Goal: Information Seeking & Learning: Learn about a topic

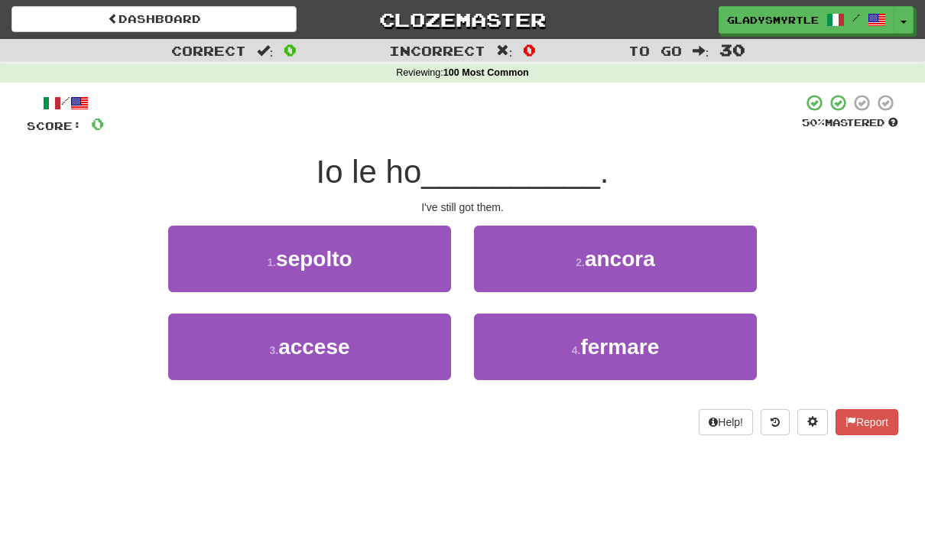
click at [647, 252] on span "ancora" at bounding box center [620, 259] width 70 height 24
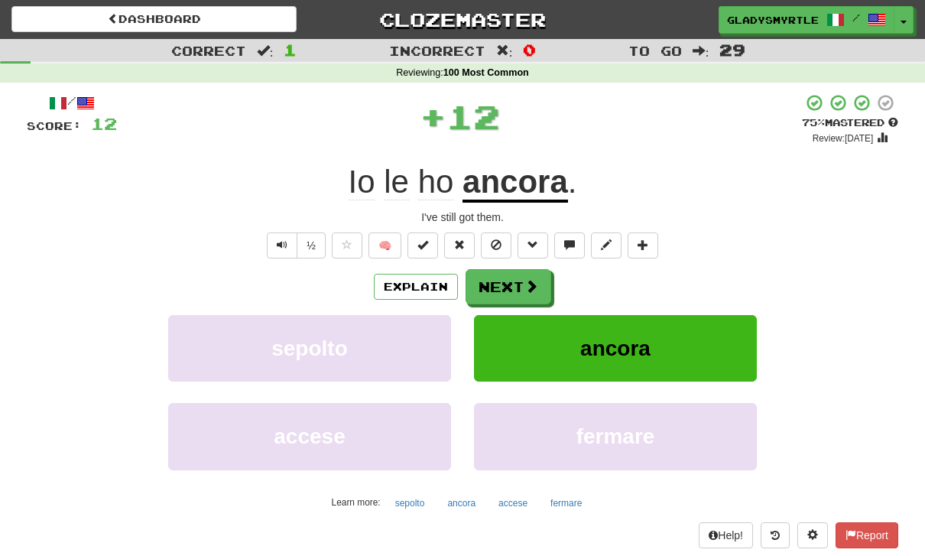
click at [507, 287] on button "Next" at bounding box center [509, 286] width 86 height 35
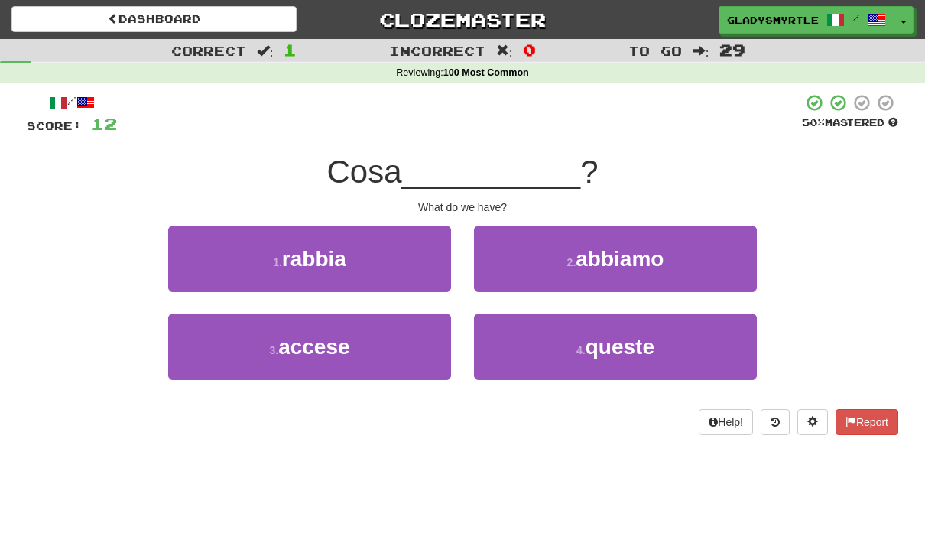
click at [655, 247] on span "abbiamo" at bounding box center [620, 259] width 88 height 24
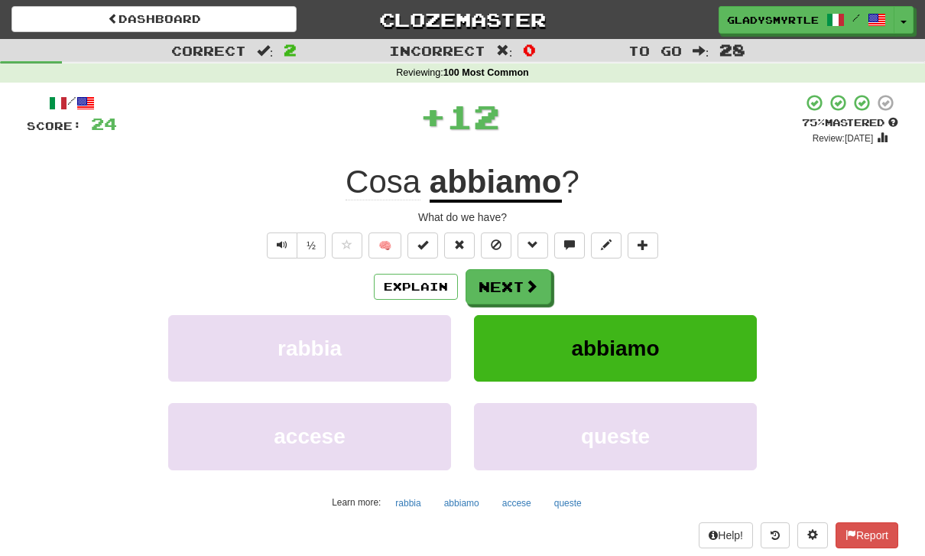
click at [515, 284] on button "Next" at bounding box center [509, 286] width 86 height 35
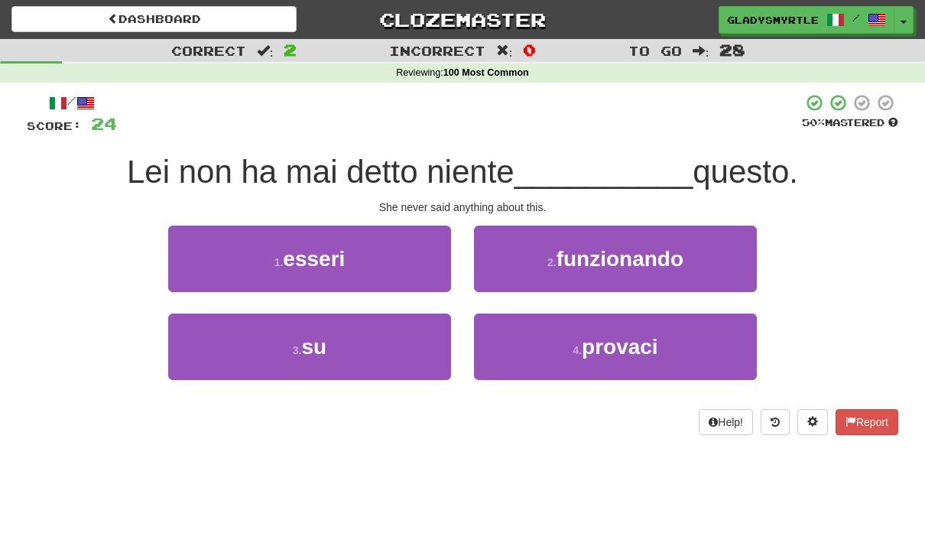
click at [318, 338] on span "su" at bounding box center [314, 347] width 25 height 24
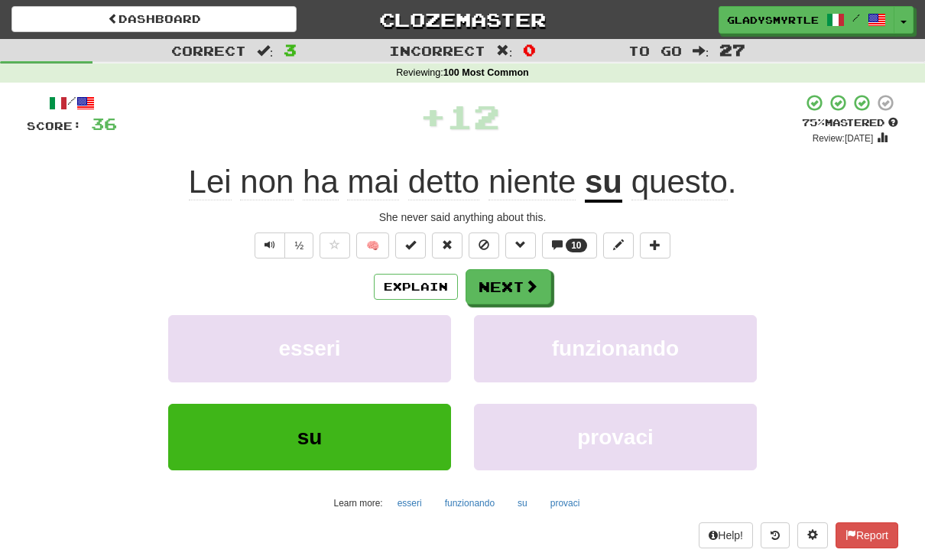
click at [520, 282] on button "Next" at bounding box center [509, 286] width 86 height 35
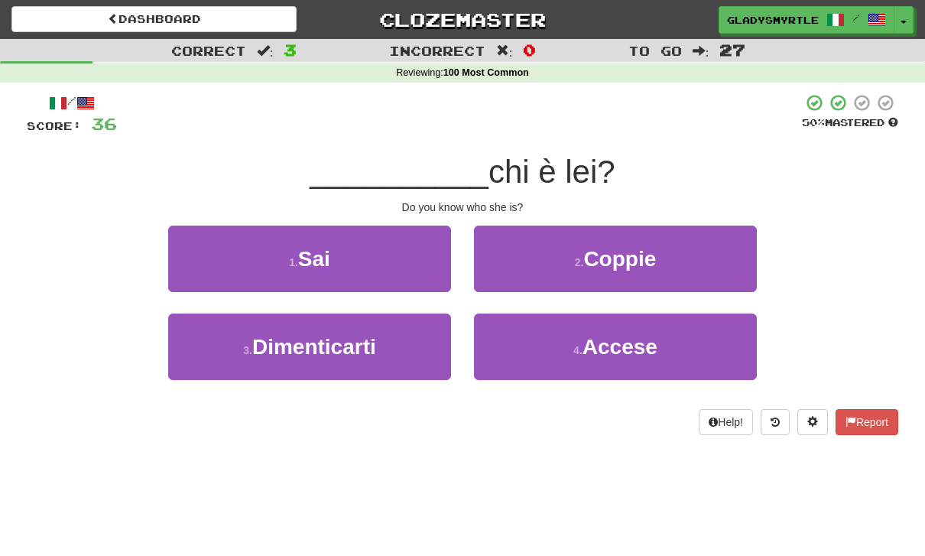
click at [332, 256] on button "1 . Sai" at bounding box center [309, 259] width 283 height 67
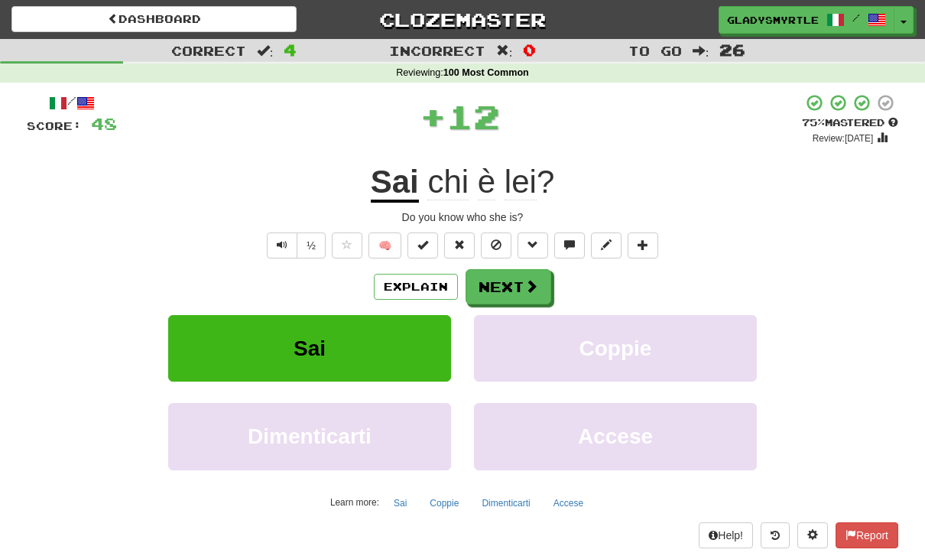
click at [517, 284] on button "Next" at bounding box center [509, 286] width 86 height 35
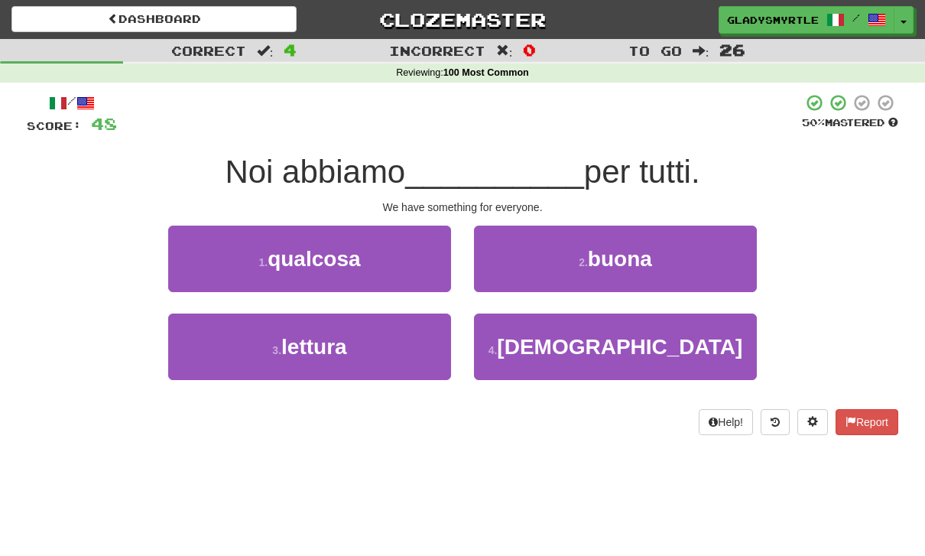
click at [313, 248] on span "qualcosa" at bounding box center [314, 259] width 92 height 24
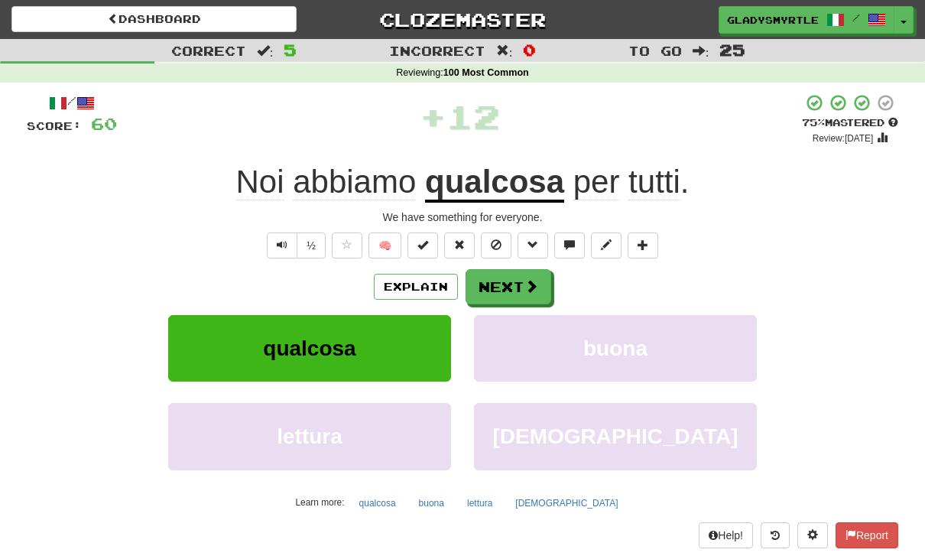
click at [506, 281] on button "Next" at bounding box center [509, 286] width 86 height 35
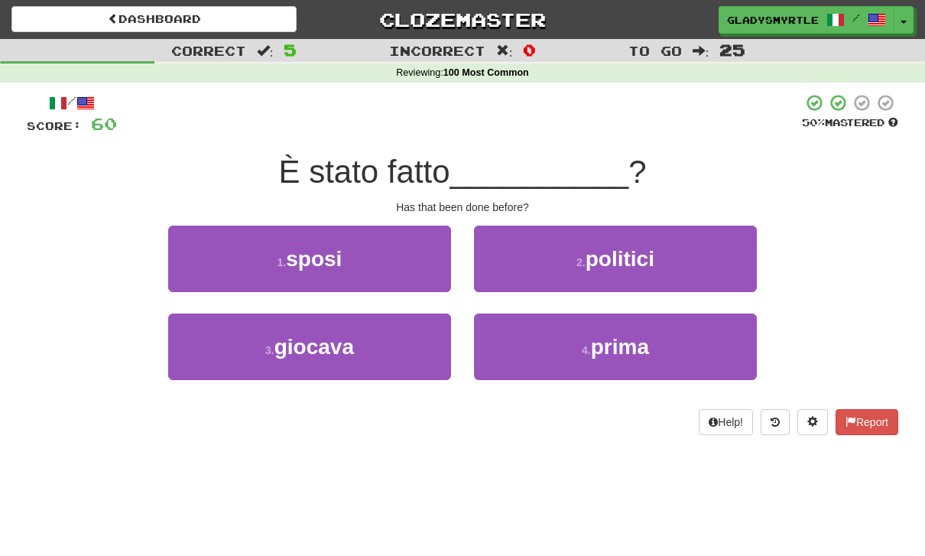
click at [646, 345] on span "prima" at bounding box center [620, 347] width 58 height 24
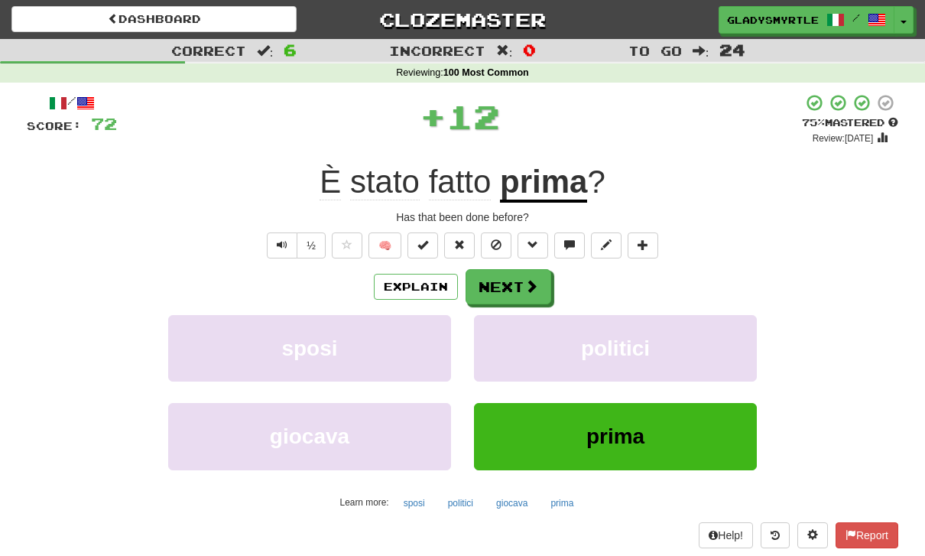
click at [506, 287] on button "Next" at bounding box center [509, 286] width 86 height 35
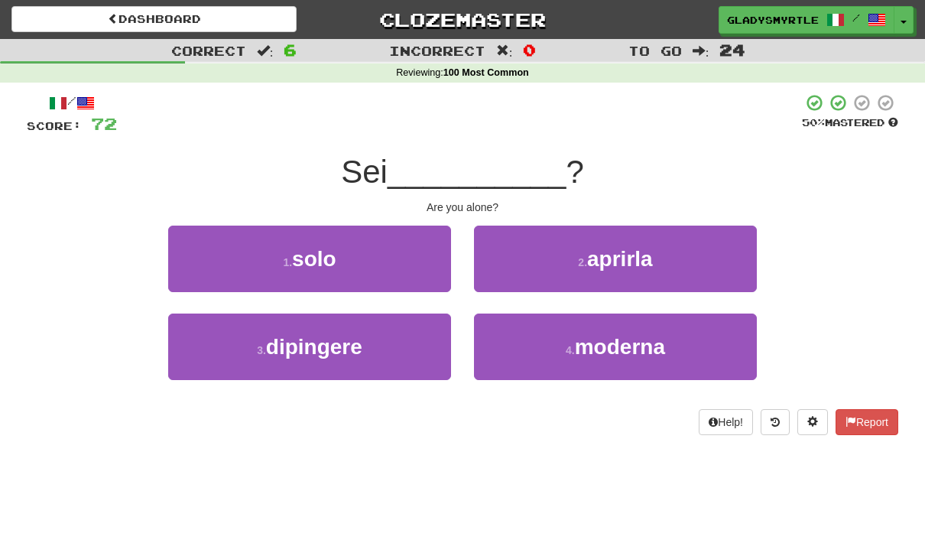
click at [310, 247] on span "solo" at bounding box center [314, 259] width 44 height 24
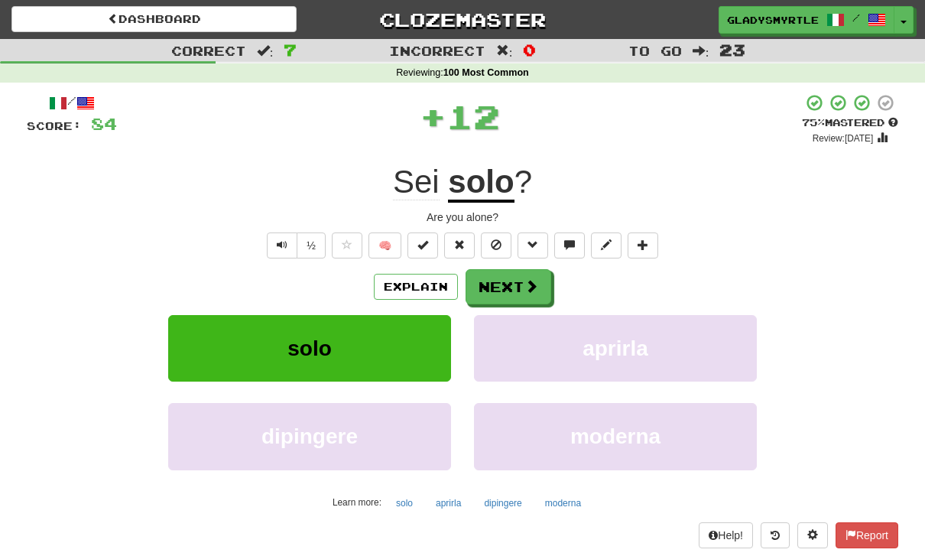
click at [512, 283] on button "Next" at bounding box center [509, 286] width 86 height 35
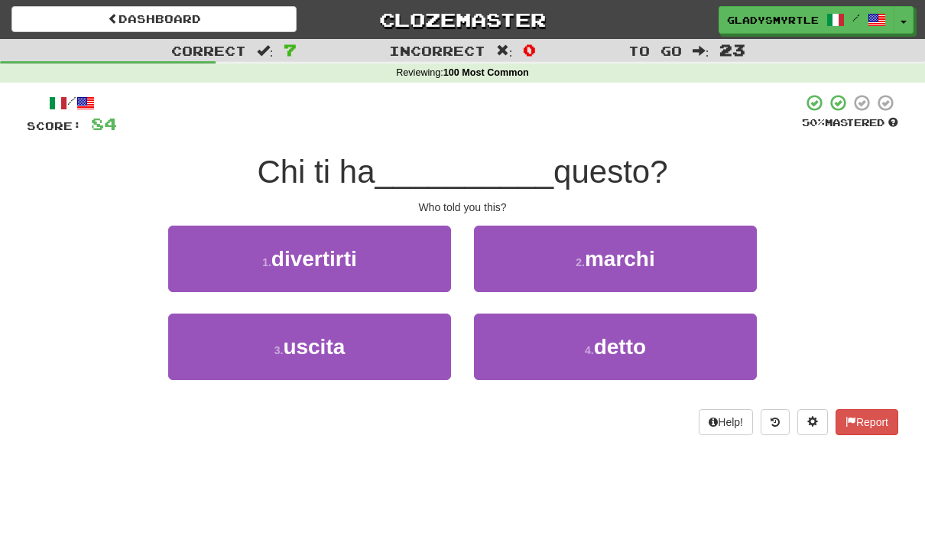
click at [633, 342] on span "detto" at bounding box center [620, 347] width 52 height 24
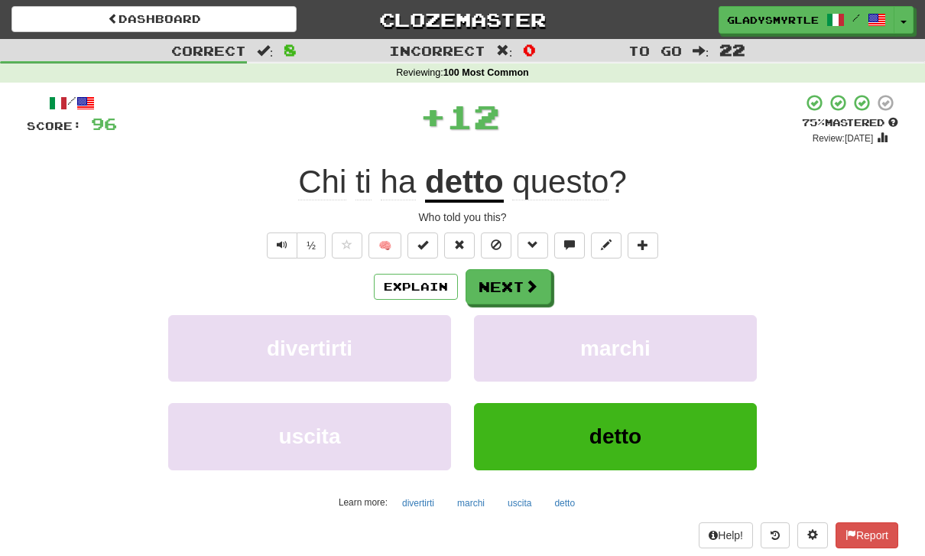
click at [511, 280] on button "Next" at bounding box center [509, 286] width 86 height 35
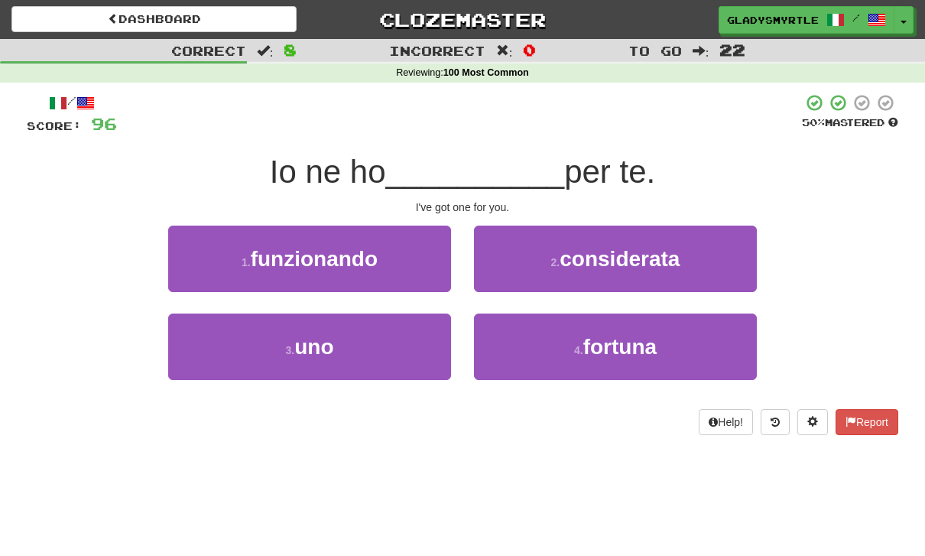
click at [323, 345] on span "uno" at bounding box center [313, 347] width 39 height 24
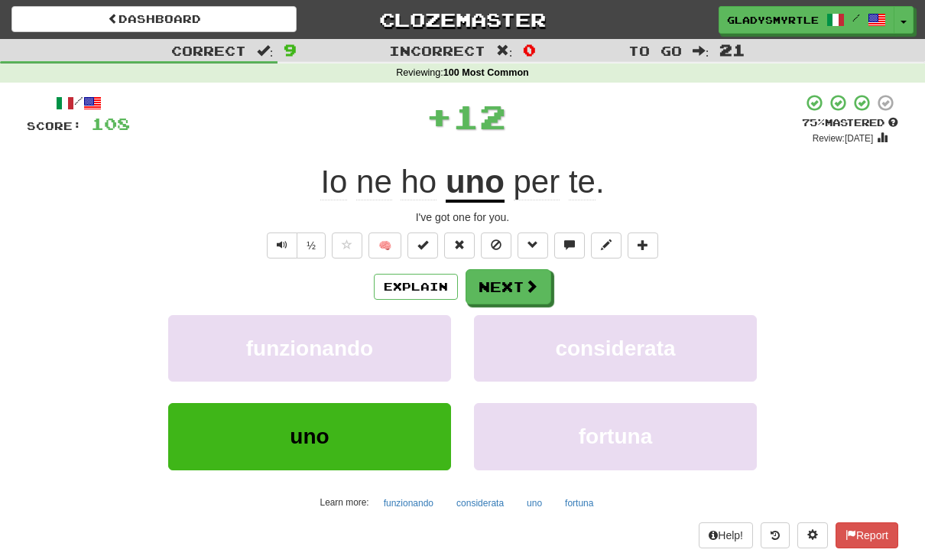
click at [510, 282] on button "Next" at bounding box center [509, 286] width 86 height 35
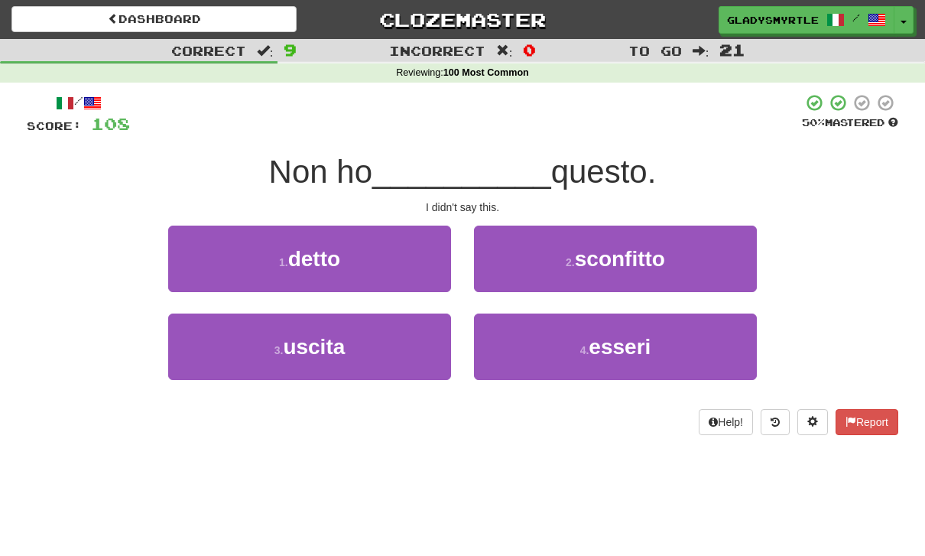
click at [313, 259] on span "detto" at bounding box center [314, 259] width 52 height 24
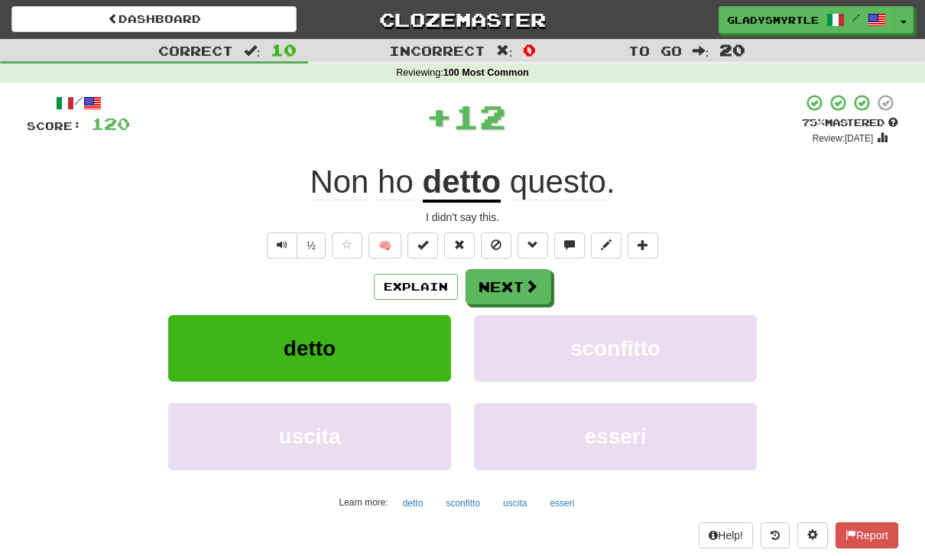
click at [512, 283] on button "Next" at bounding box center [509, 286] width 86 height 35
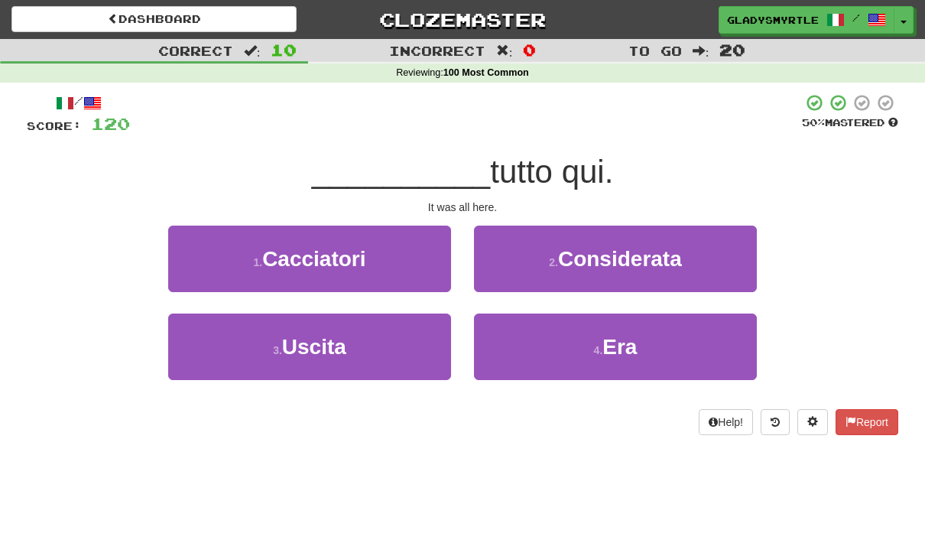
click at [637, 354] on span "Era" at bounding box center [619, 347] width 34 height 24
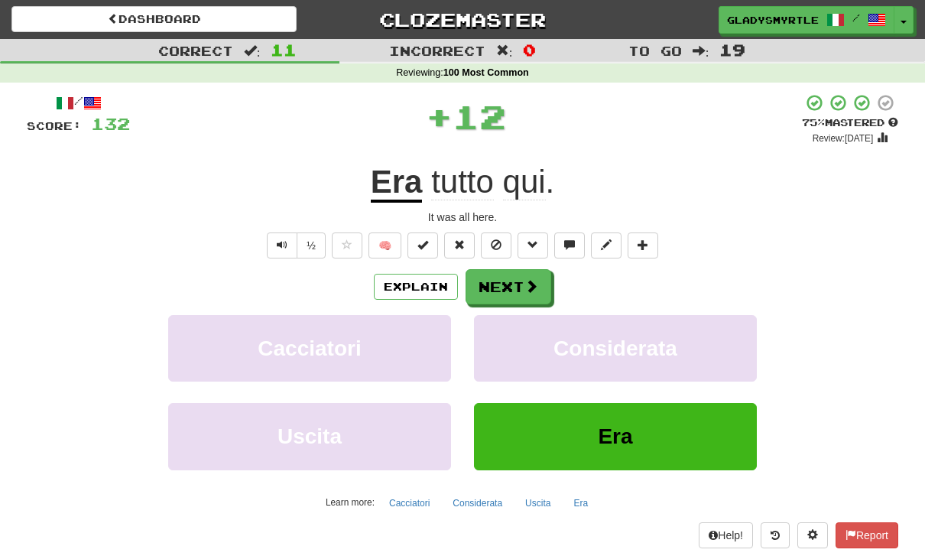
click at [510, 281] on button "Next" at bounding box center [509, 286] width 86 height 35
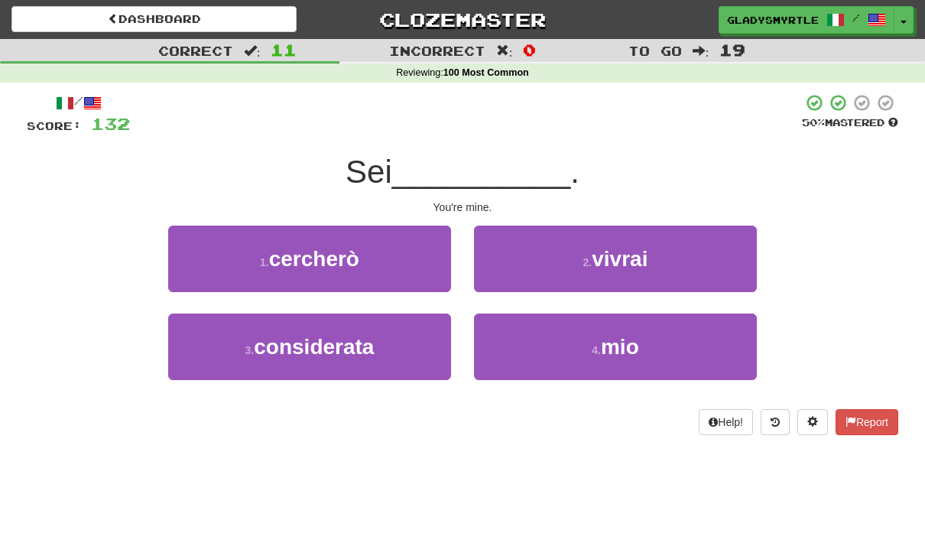
click at [639, 338] on span "mio" at bounding box center [620, 347] width 38 height 24
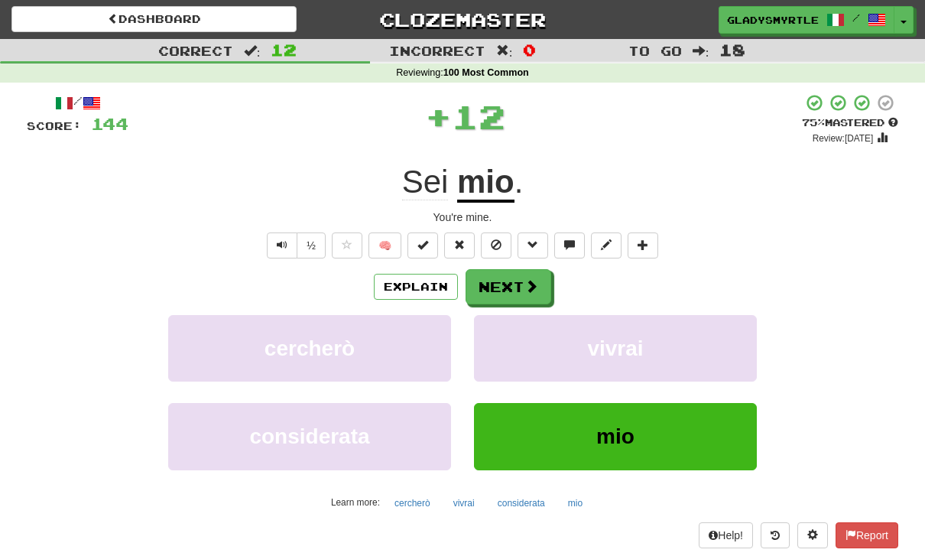
click at [505, 280] on button "Next" at bounding box center [509, 286] width 86 height 35
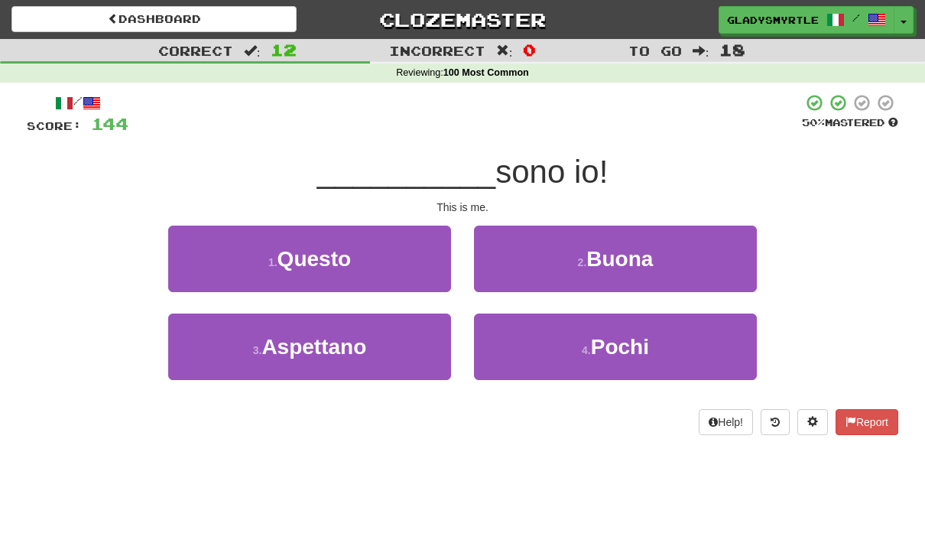
click at [335, 247] on span "Questo" at bounding box center [313, 259] width 73 height 24
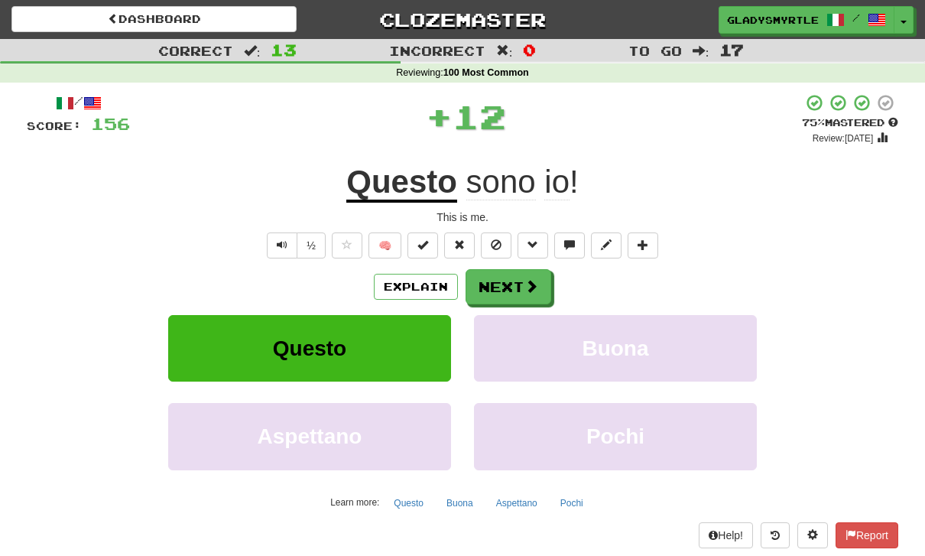
click at [518, 285] on button "Next" at bounding box center [509, 286] width 86 height 35
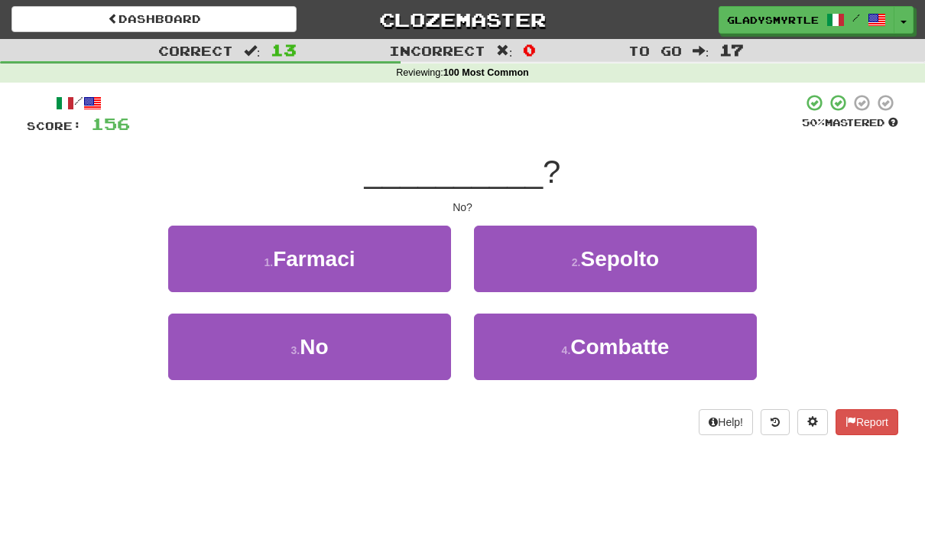
click at [320, 337] on span "No" at bounding box center [314, 347] width 28 height 24
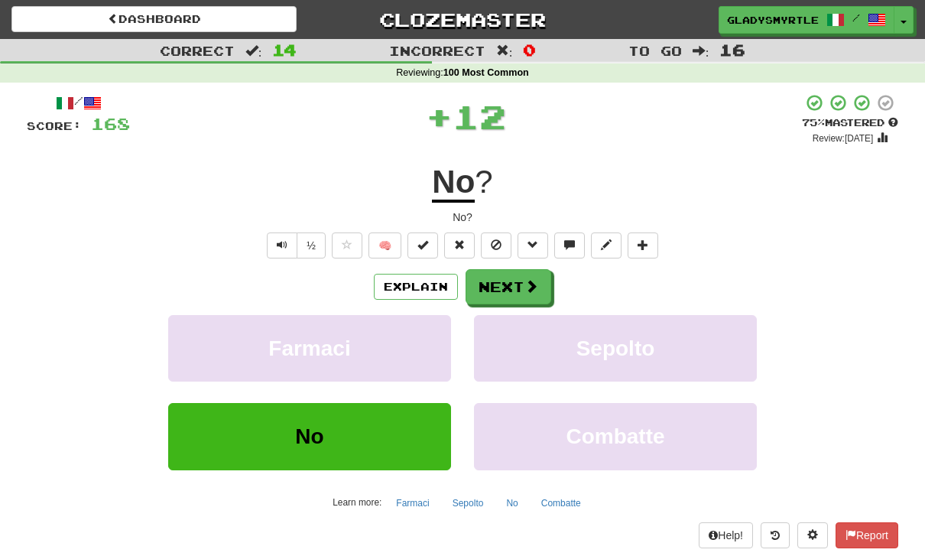
click at [515, 282] on button "Next" at bounding box center [509, 286] width 86 height 35
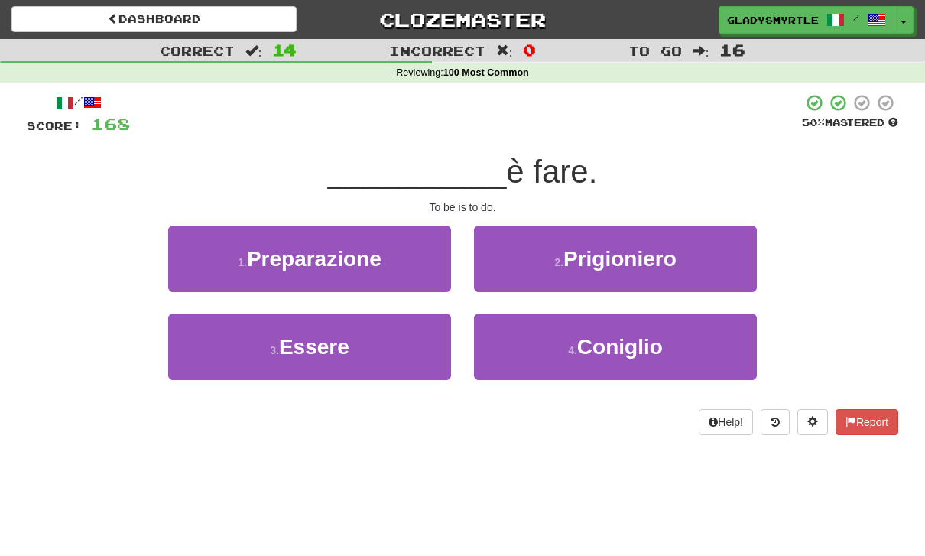
click at [315, 335] on span "Essere" at bounding box center [314, 347] width 70 height 24
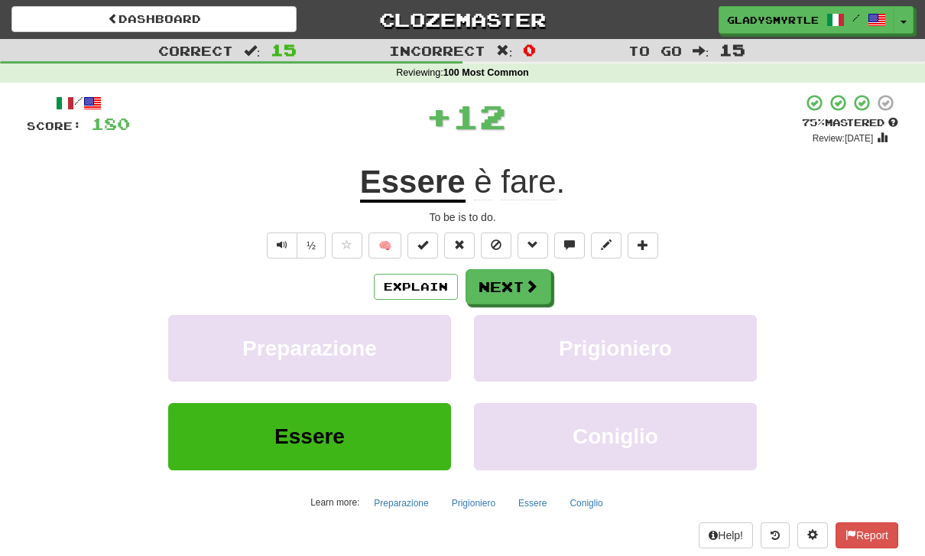
click at [514, 277] on button "Next" at bounding box center [509, 286] width 86 height 35
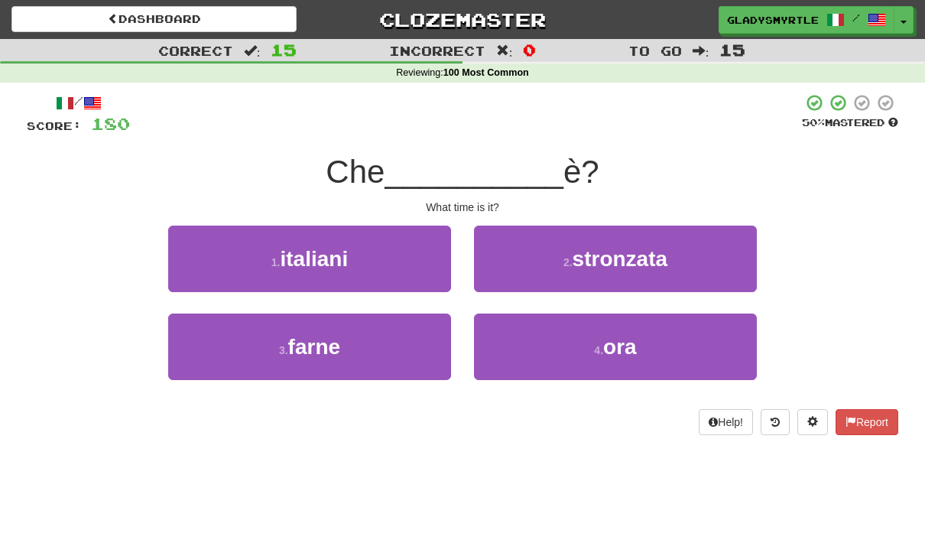
click at [635, 335] on span "ora" at bounding box center [620, 347] width 34 height 24
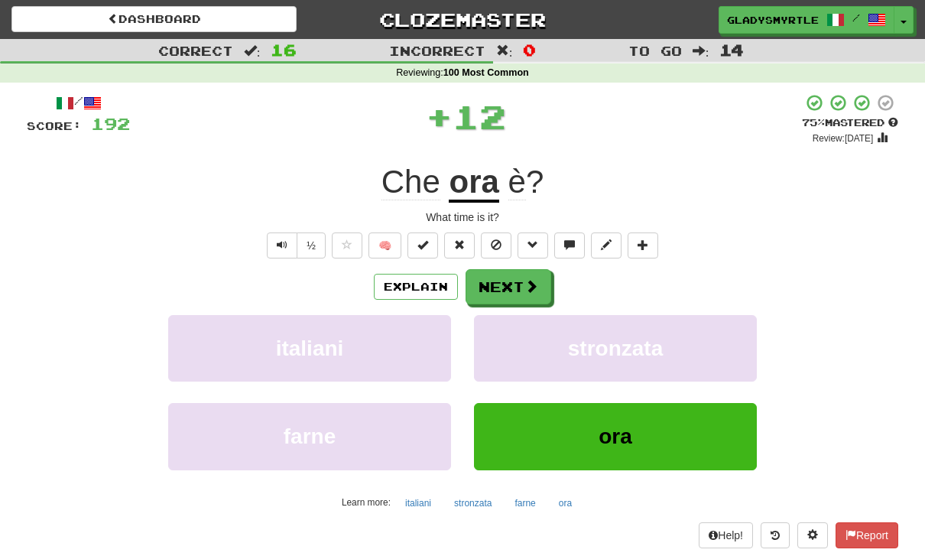
click at [501, 279] on button "Next" at bounding box center [509, 286] width 86 height 35
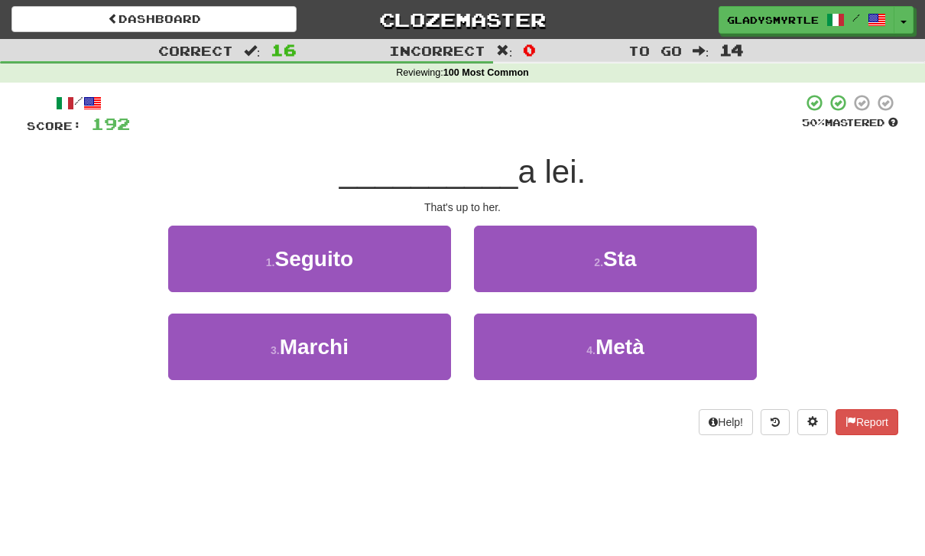
click at [647, 248] on button "2 . Sta" at bounding box center [615, 259] width 283 height 67
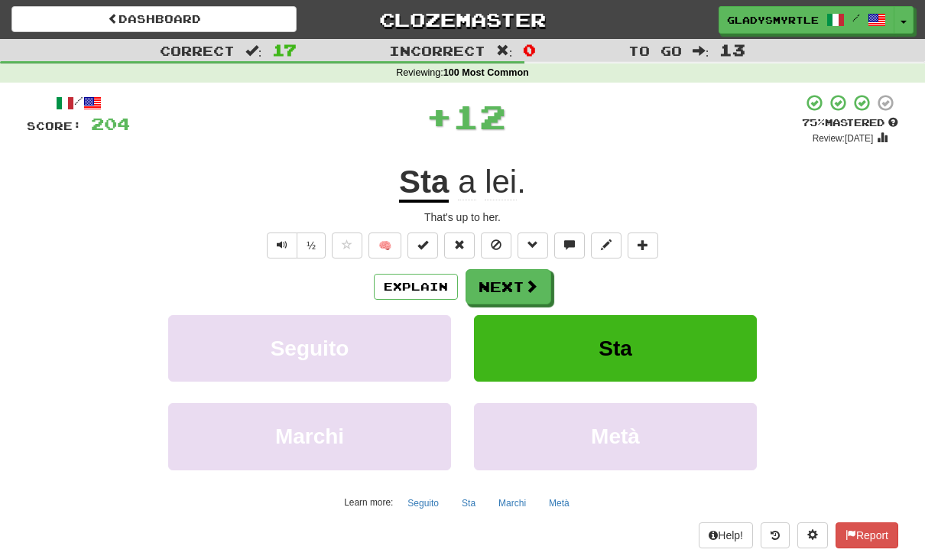
click at [506, 279] on button "Next" at bounding box center [509, 286] width 86 height 35
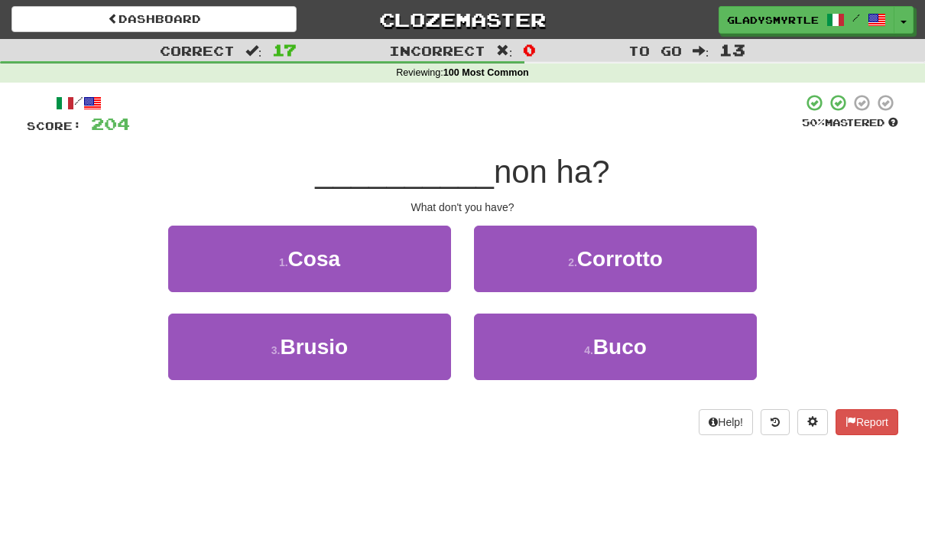
click at [319, 252] on span "Cosa" at bounding box center [314, 259] width 52 height 24
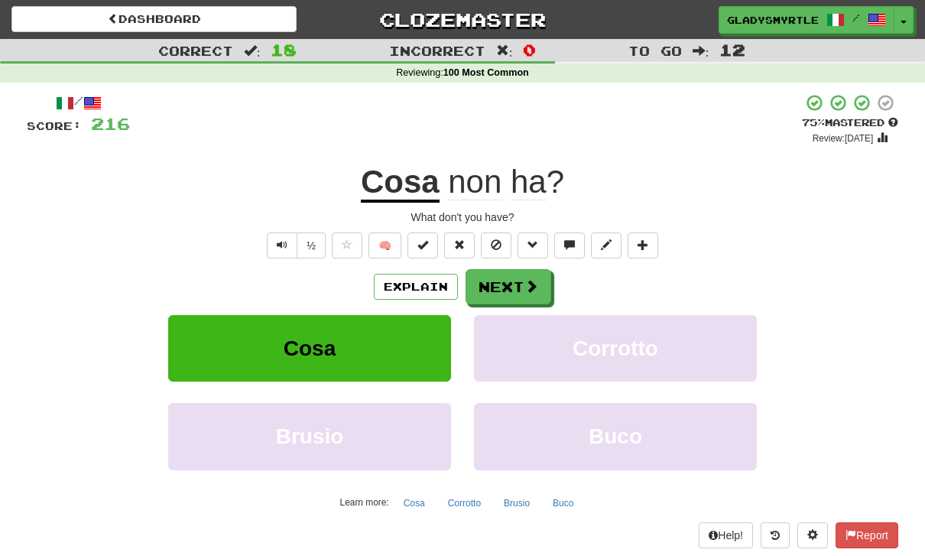
click at [511, 281] on button "Next" at bounding box center [509, 286] width 86 height 35
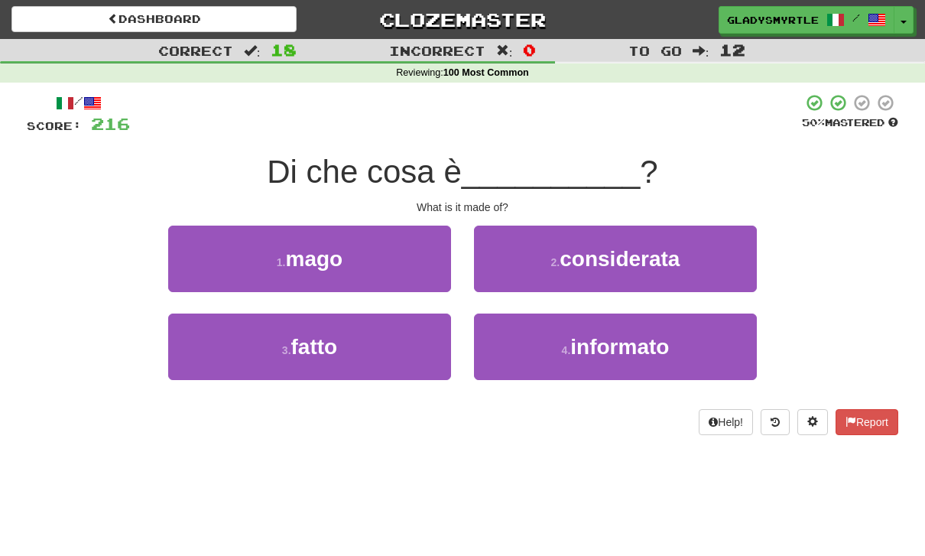
click at [300, 342] on span "fatto" at bounding box center [314, 347] width 47 height 24
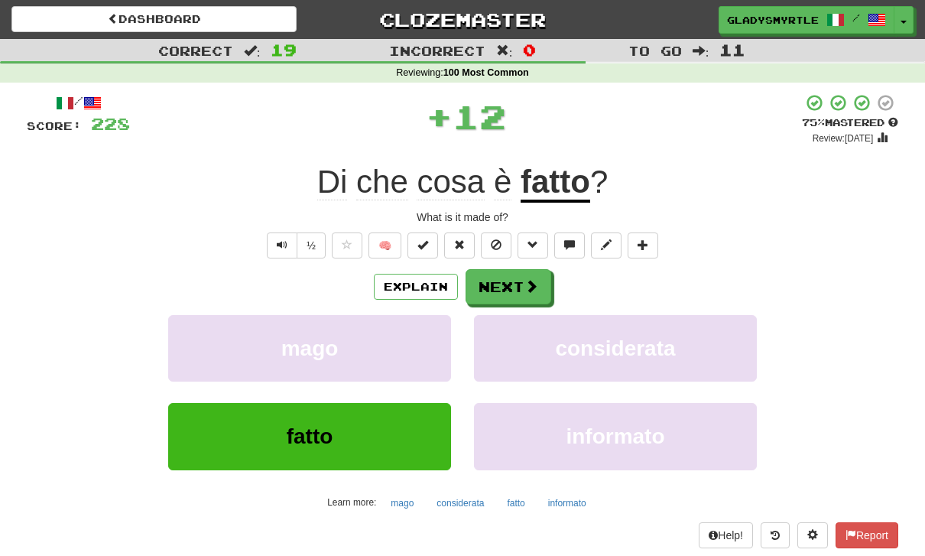
click at [511, 277] on button "Next" at bounding box center [509, 286] width 86 height 35
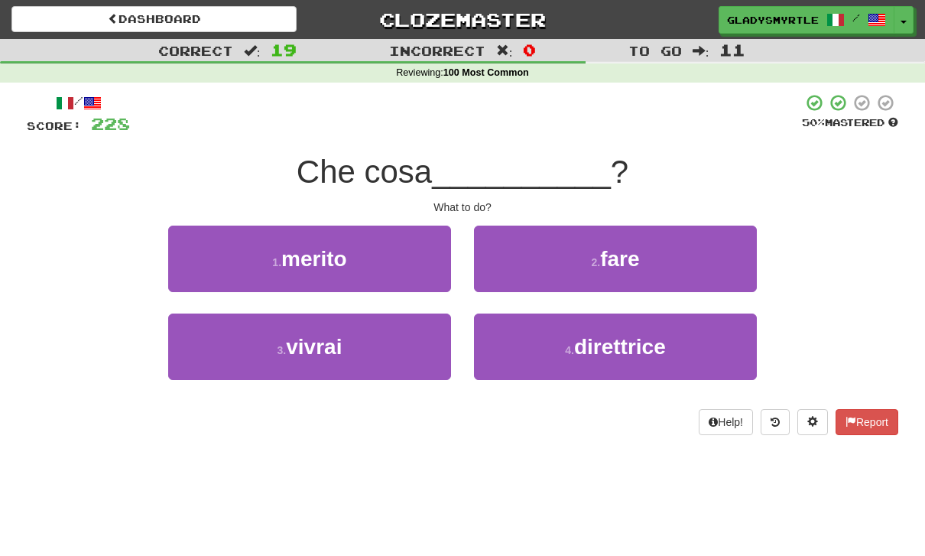
click at [628, 248] on span "fare" at bounding box center [619, 259] width 39 height 24
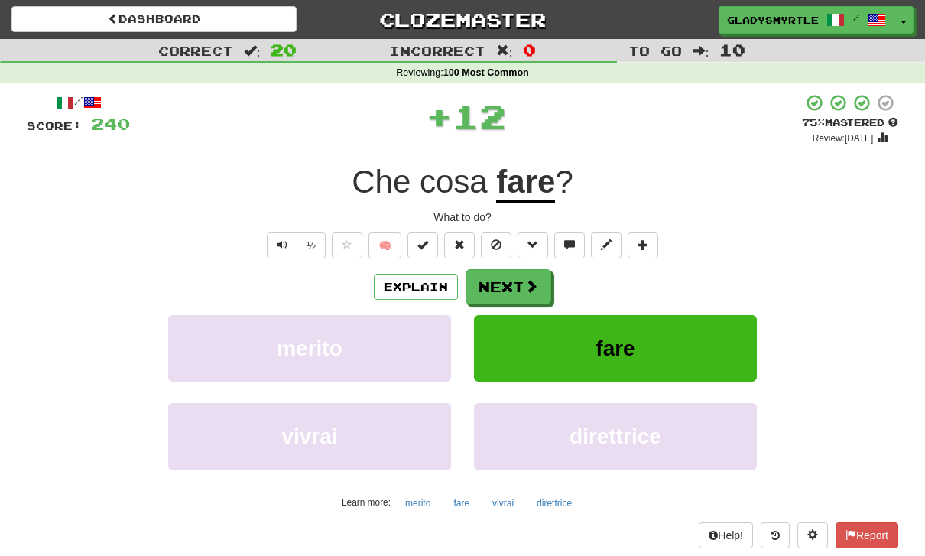
click at [508, 286] on button "Next" at bounding box center [509, 286] width 86 height 35
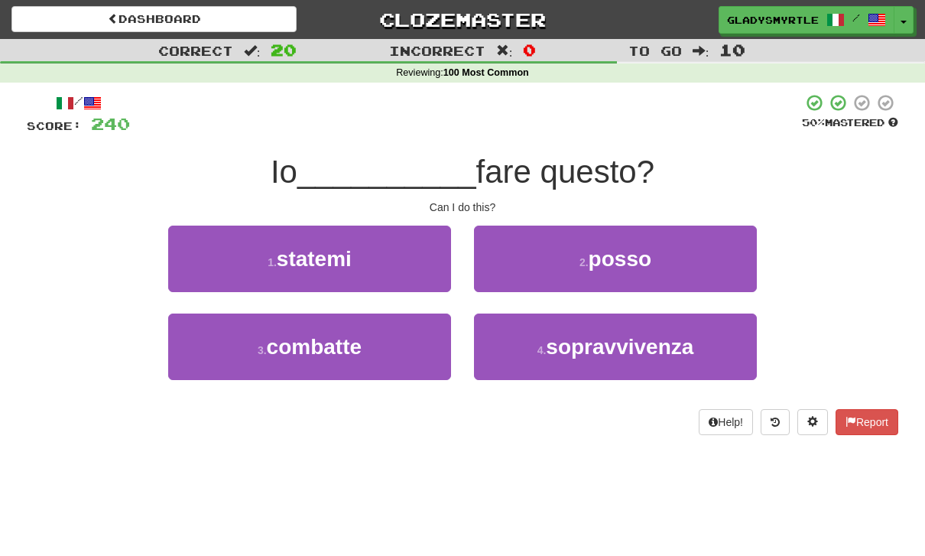
click at [631, 253] on span "posso" at bounding box center [620, 259] width 63 height 24
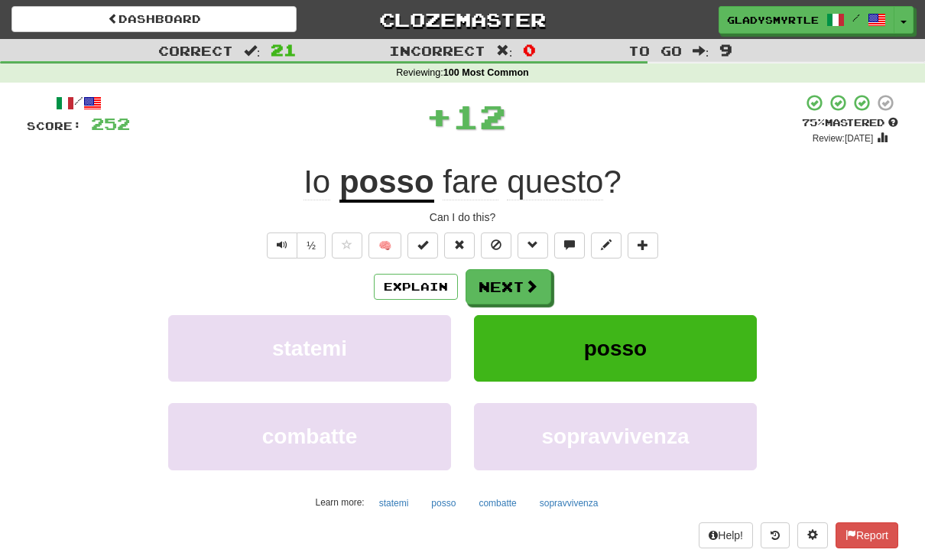
click at [508, 280] on button "Next" at bounding box center [509, 286] width 86 height 35
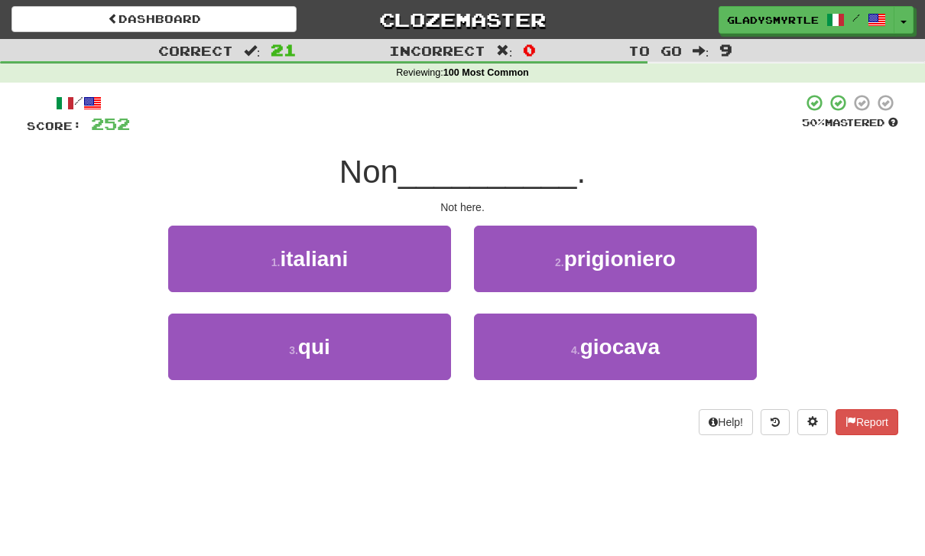
click at [314, 344] on span "qui" at bounding box center [314, 347] width 32 height 24
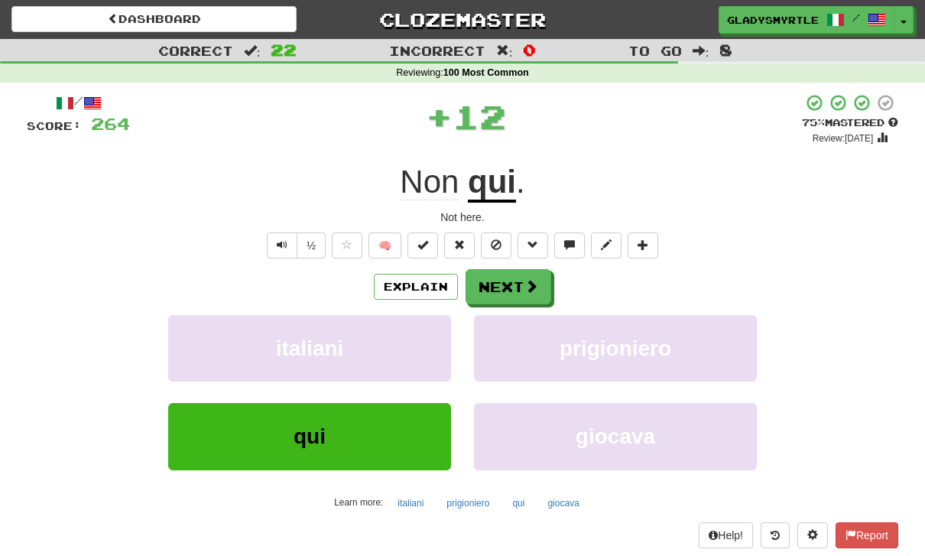
click at [508, 273] on button "Next" at bounding box center [509, 286] width 86 height 35
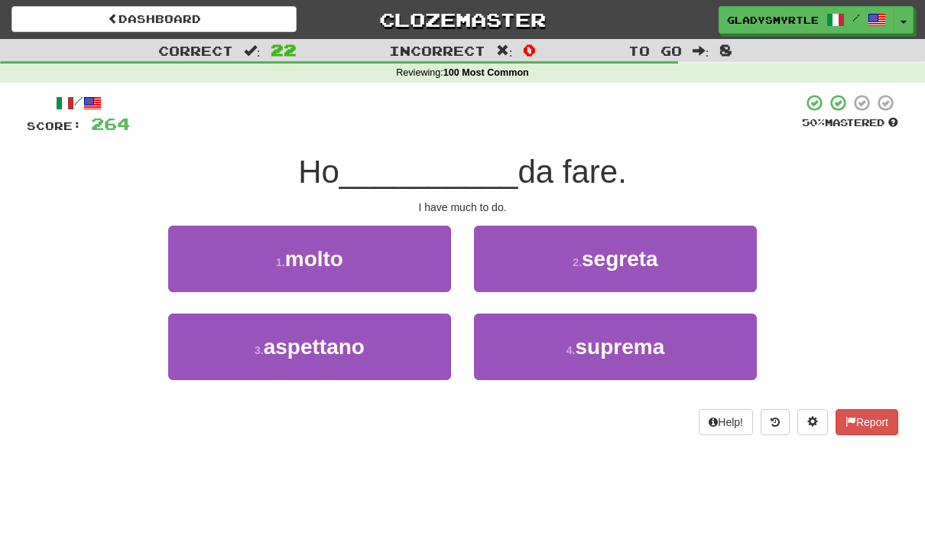
click at [316, 252] on span "molto" at bounding box center [314, 259] width 58 height 24
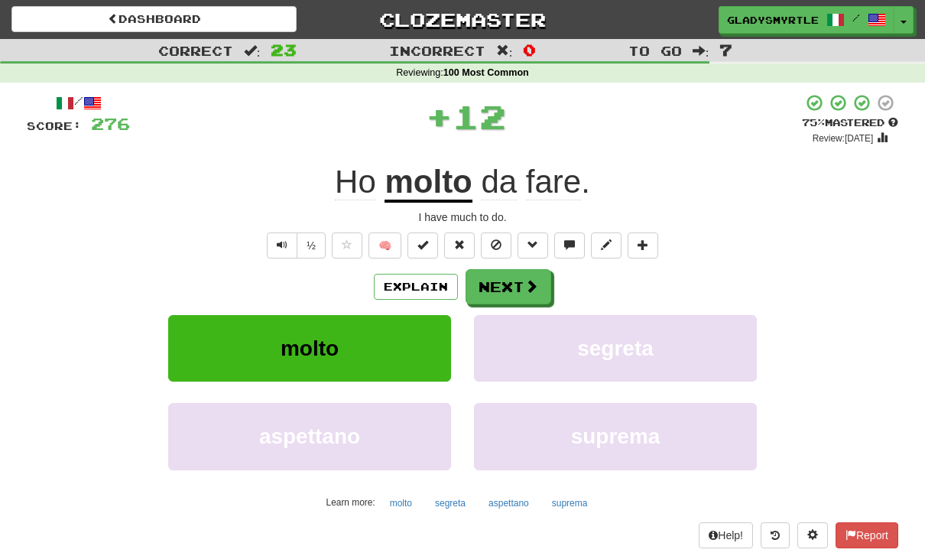
click at [506, 281] on button "Next" at bounding box center [509, 286] width 86 height 35
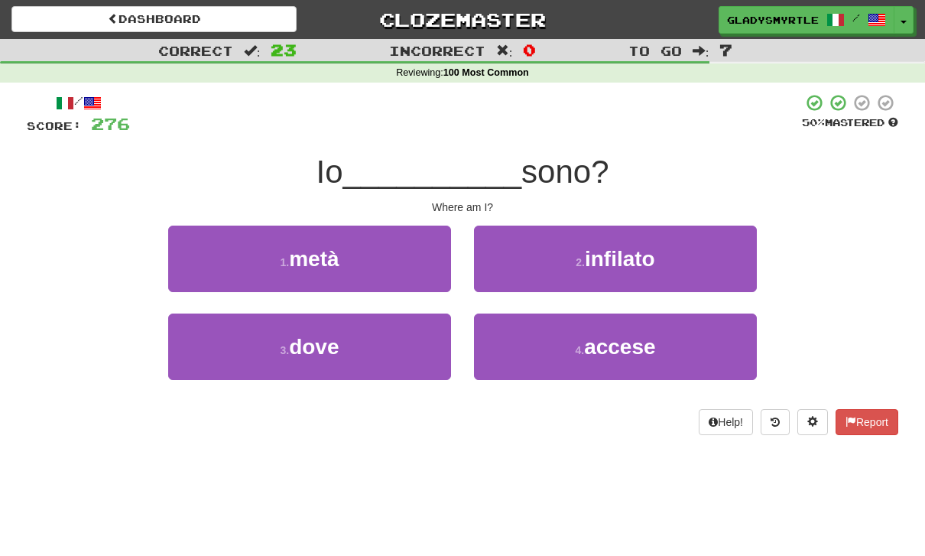
click at [312, 346] on span "dove" at bounding box center [314, 347] width 50 height 24
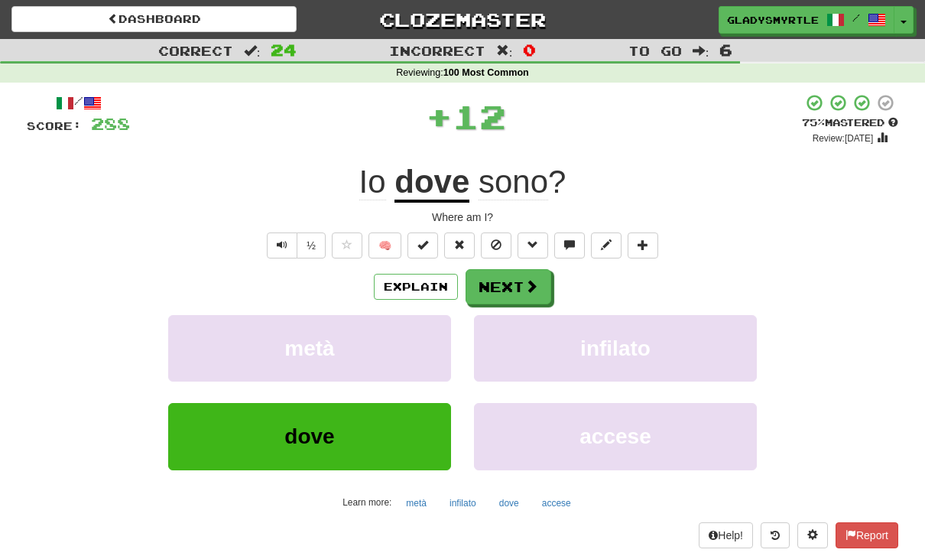
click at [508, 277] on button "Next" at bounding box center [509, 286] width 86 height 35
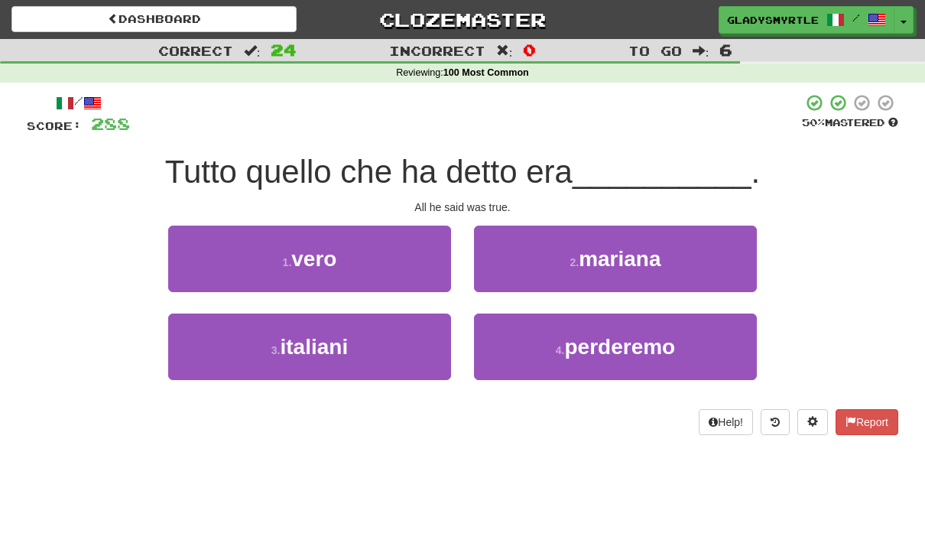
click at [316, 249] on span "vero" at bounding box center [313, 259] width 45 height 24
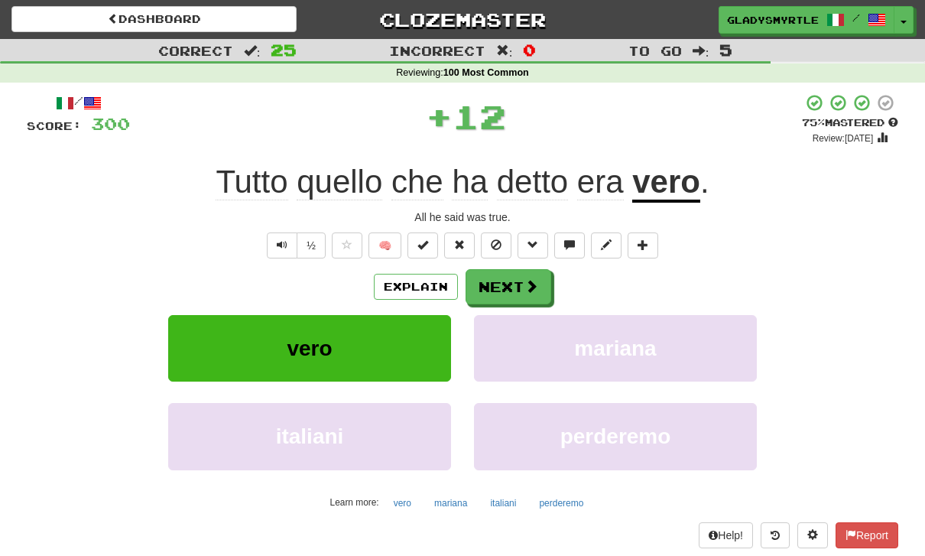
click at [512, 285] on button "Next" at bounding box center [509, 286] width 86 height 35
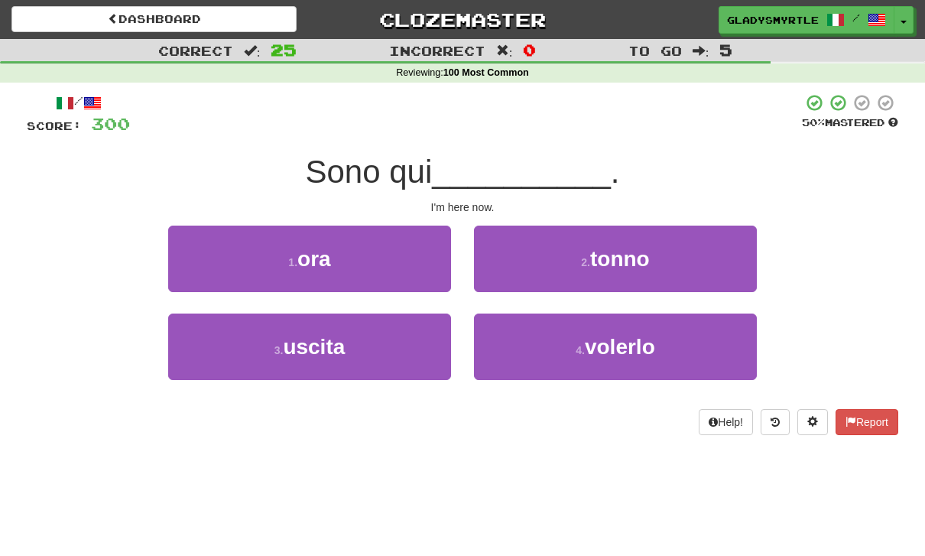
click at [321, 254] on span "ora" at bounding box center [314, 259] width 34 height 24
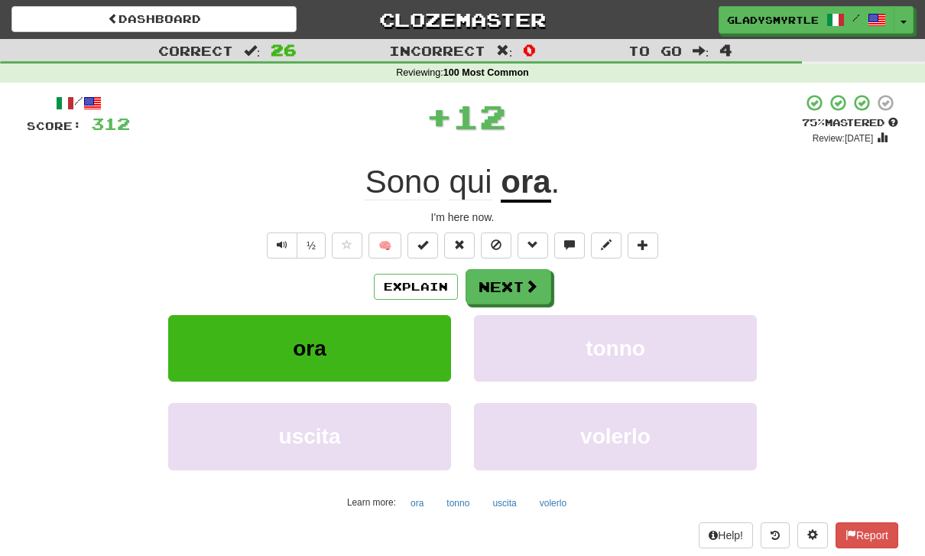
click at [505, 287] on button "Next" at bounding box center [509, 286] width 86 height 35
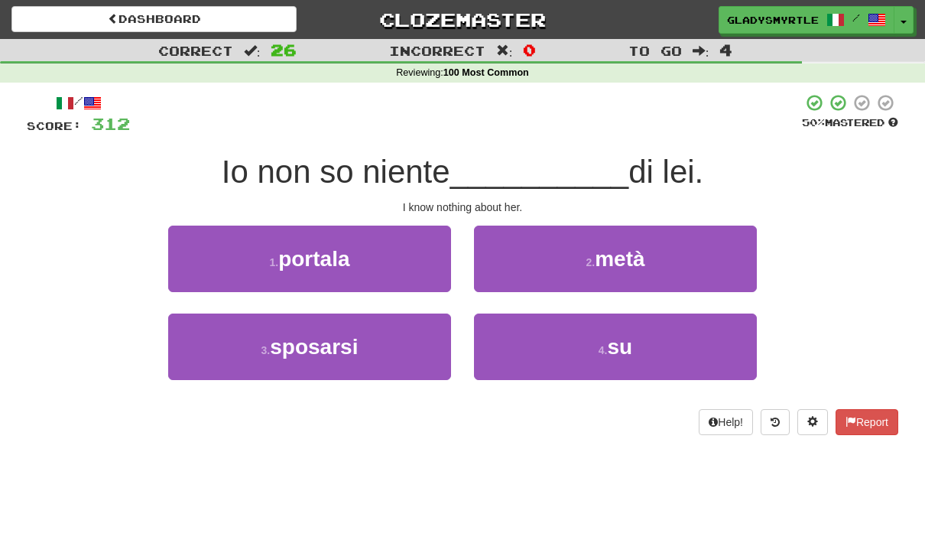
click at [619, 342] on span "su" at bounding box center [620, 347] width 25 height 24
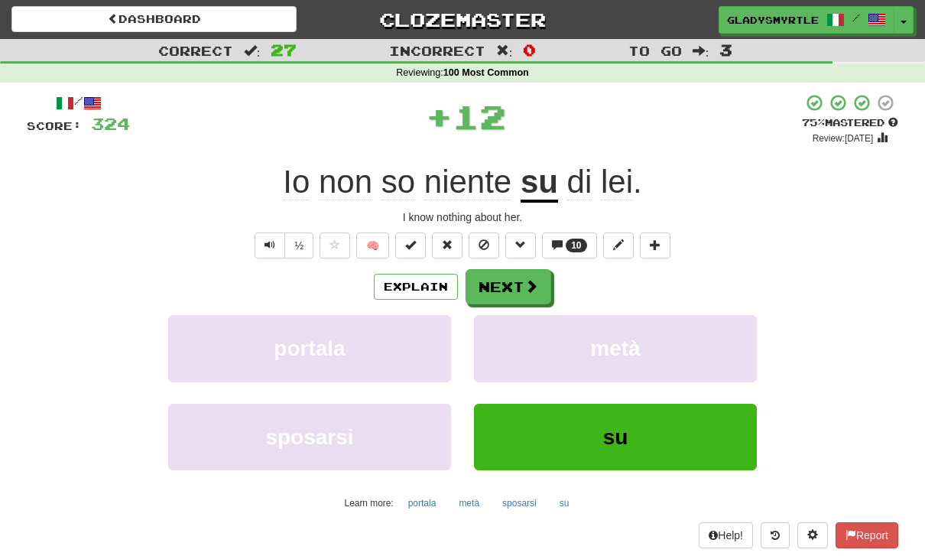
click at [505, 287] on button "Next" at bounding box center [509, 286] width 86 height 35
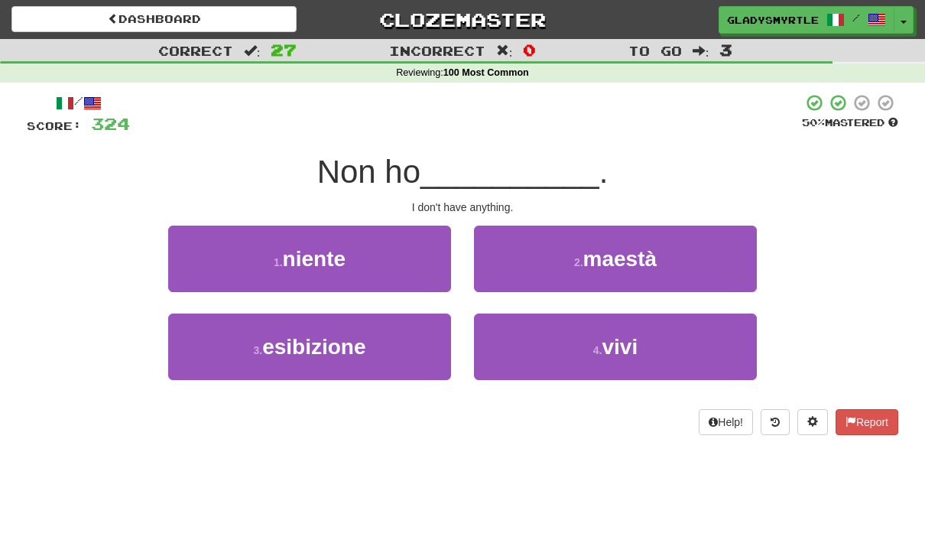
click at [315, 249] on span "niente" at bounding box center [314, 259] width 63 height 24
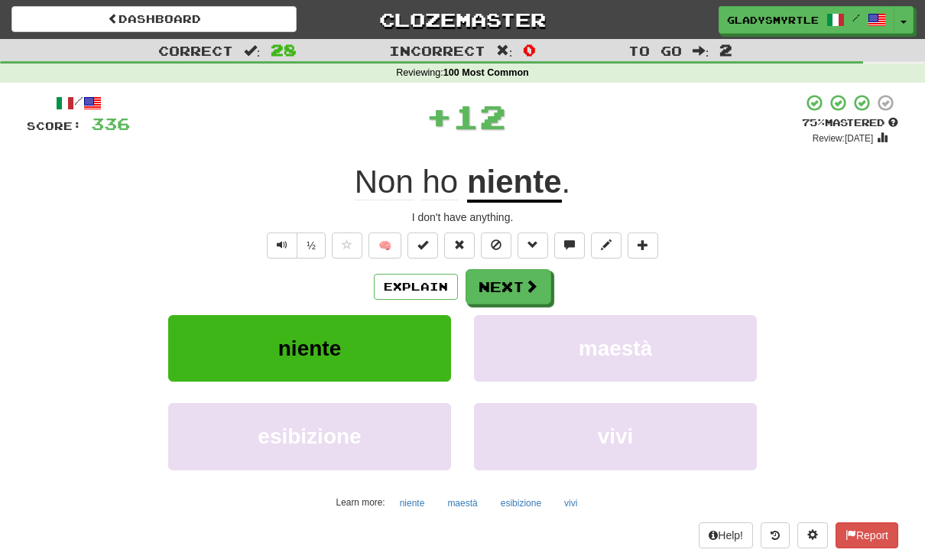
click at [502, 282] on button "Next" at bounding box center [509, 286] width 86 height 35
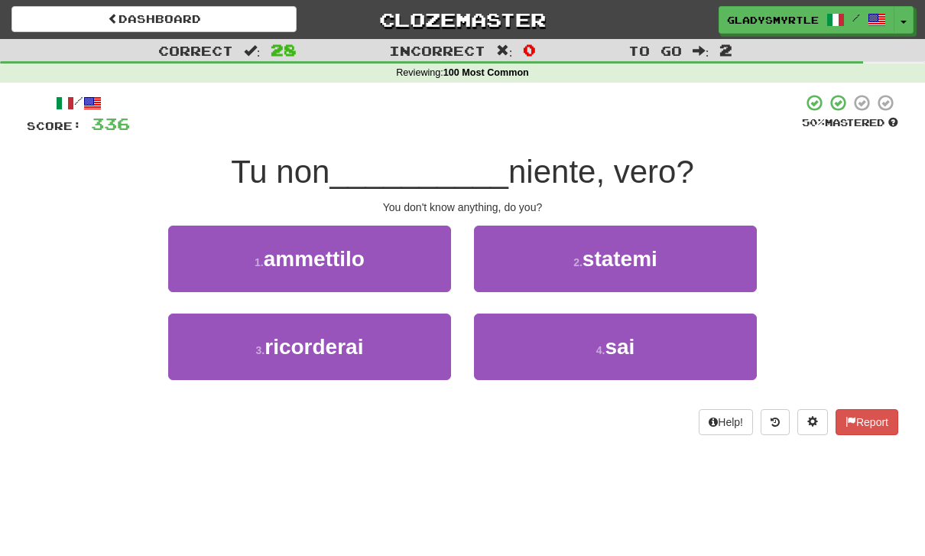
click at [632, 347] on span "sai" at bounding box center [620, 347] width 30 height 24
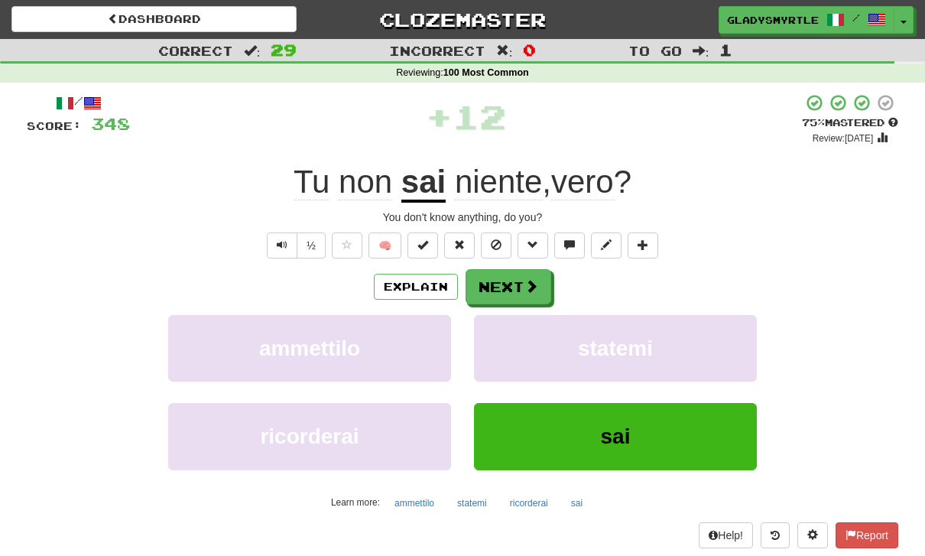
click at [505, 280] on button "Next" at bounding box center [509, 286] width 86 height 35
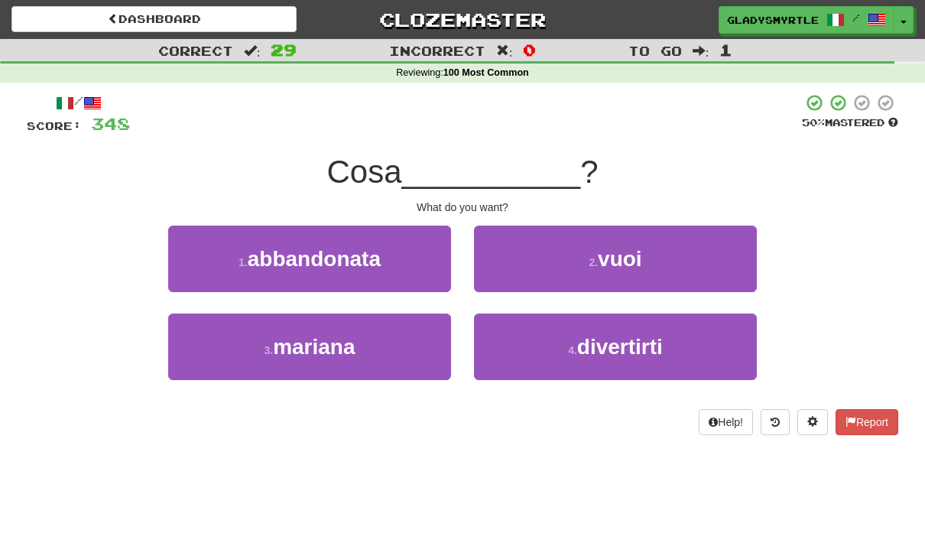
click at [640, 251] on span "vuoi" at bounding box center [620, 259] width 44 height 24
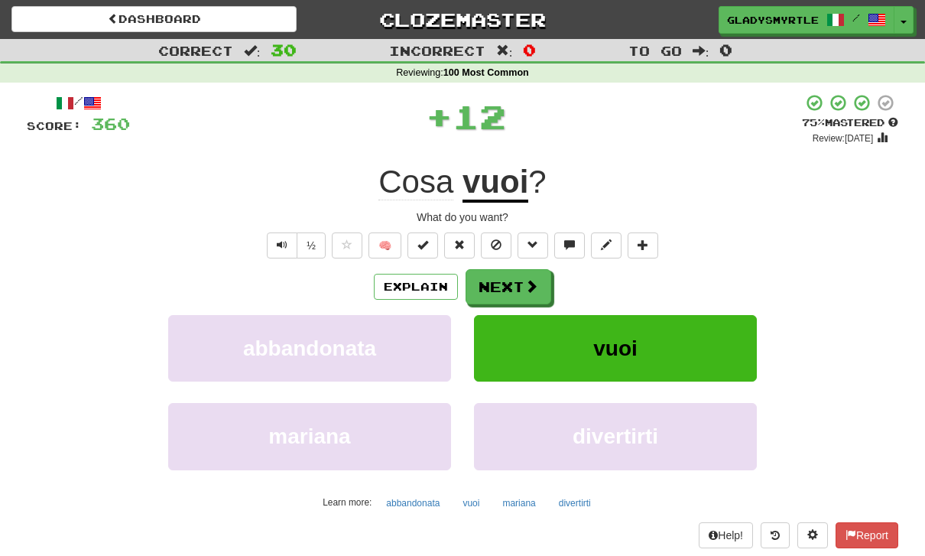
click at [503, 287] on button "Next" at bounding box center [509, 286] width 86 height 35
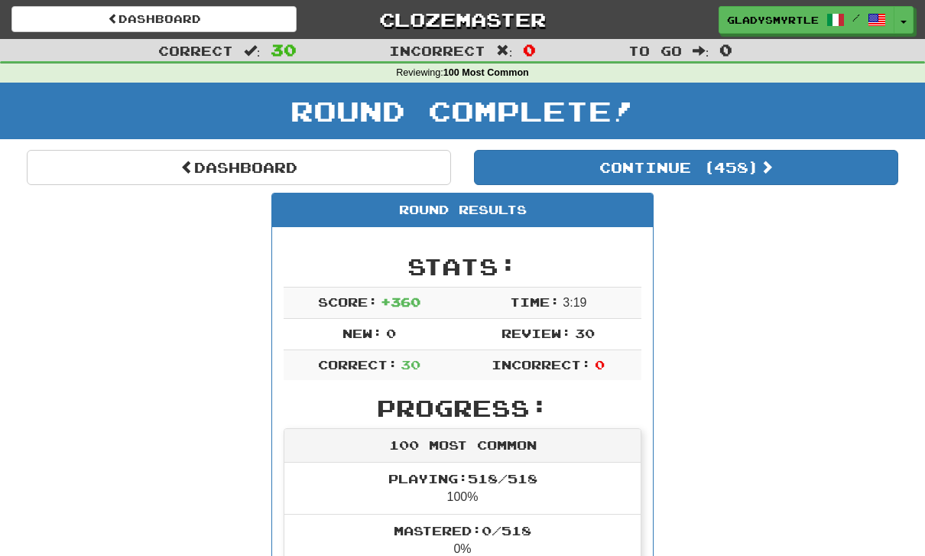
click at [731, 167] on button "Continue ( 458 )" at bounding box center [686, 167] width 424 height 35
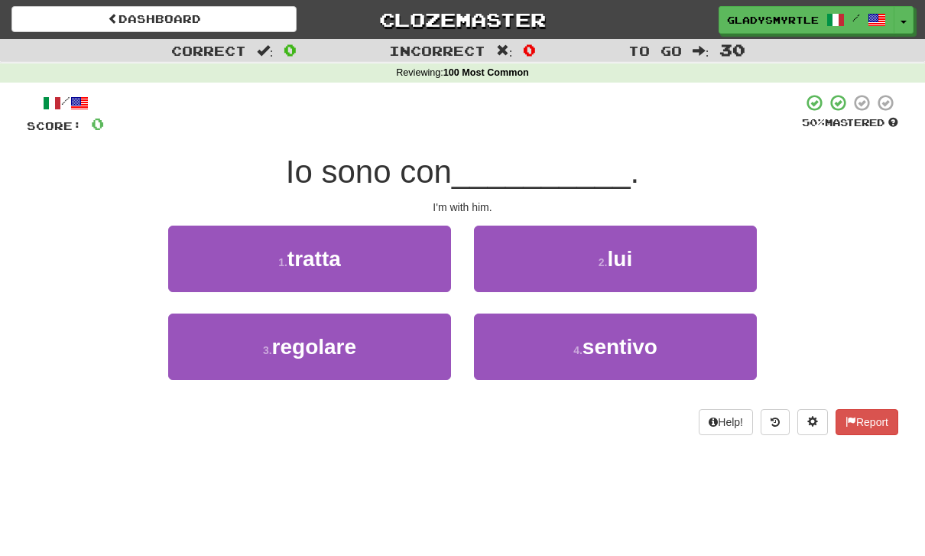
click at [618, 252] on span "lui" at bounding box center [620, 259] width 25 height 24
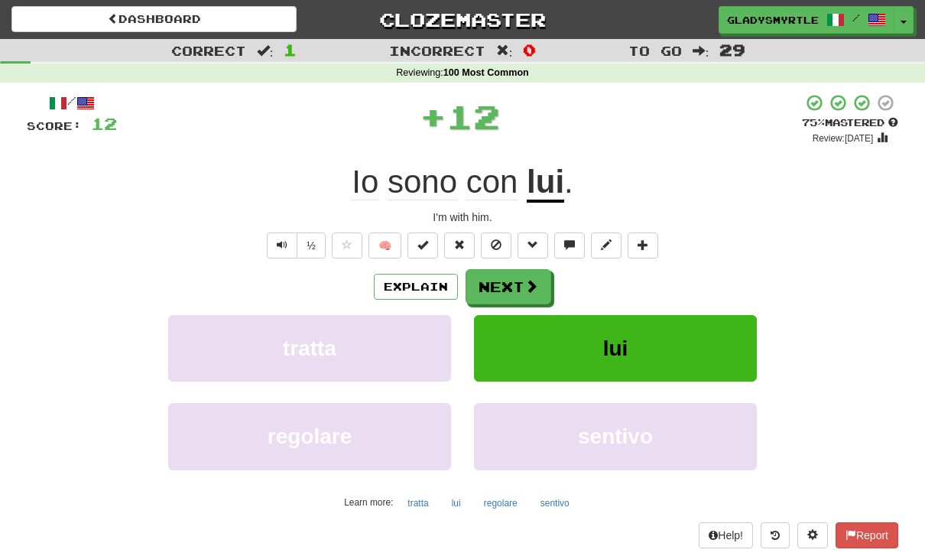
click at [505, 292] on button "Next" at bounding box center [509, 286] width 86 height 35
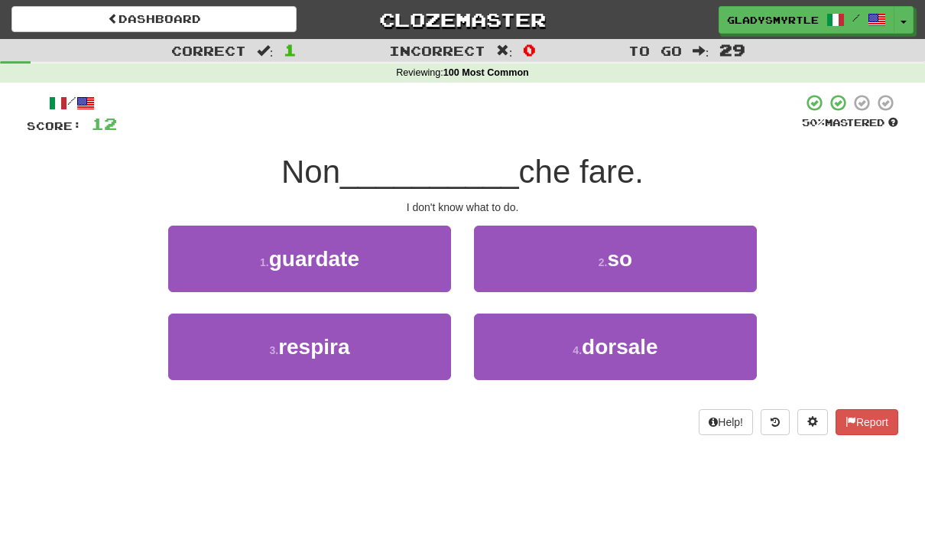
click at [635, 254] on button "2 . so" at bounding box center [615, 259] width 283 height 67
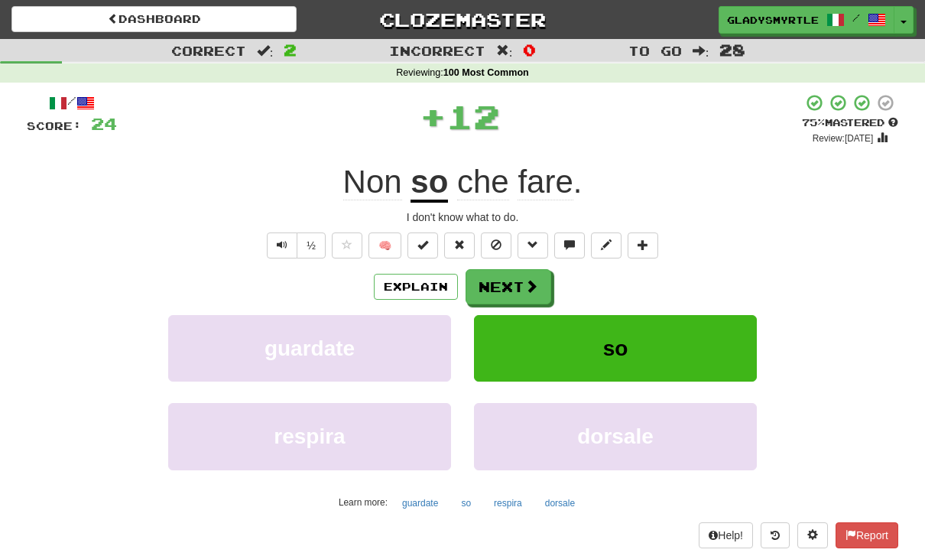
click at [503, 287] on button "Next" at bounding box center [509, 286] width 86 height 35
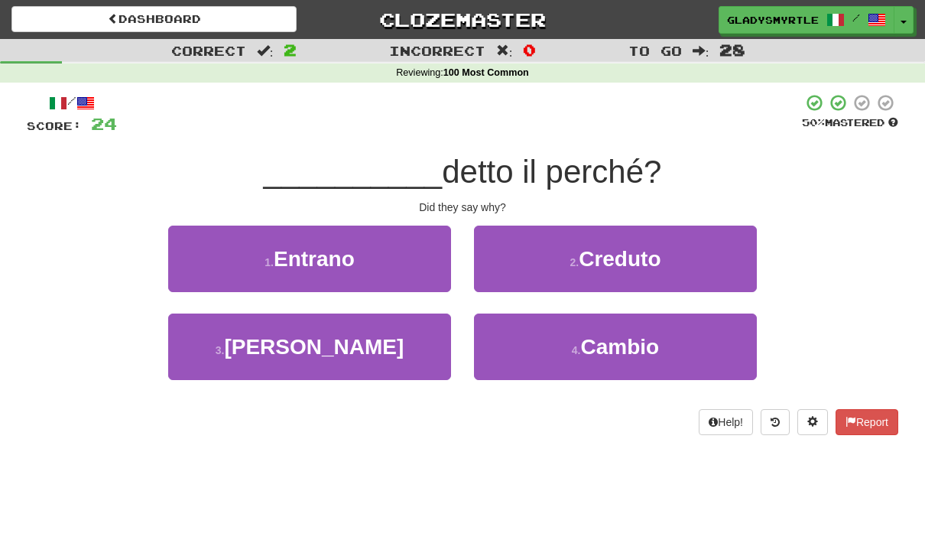
click at [320, 338] on span "[PERSON_NAME]" at bounding box center [314, 347] width 180 height 24
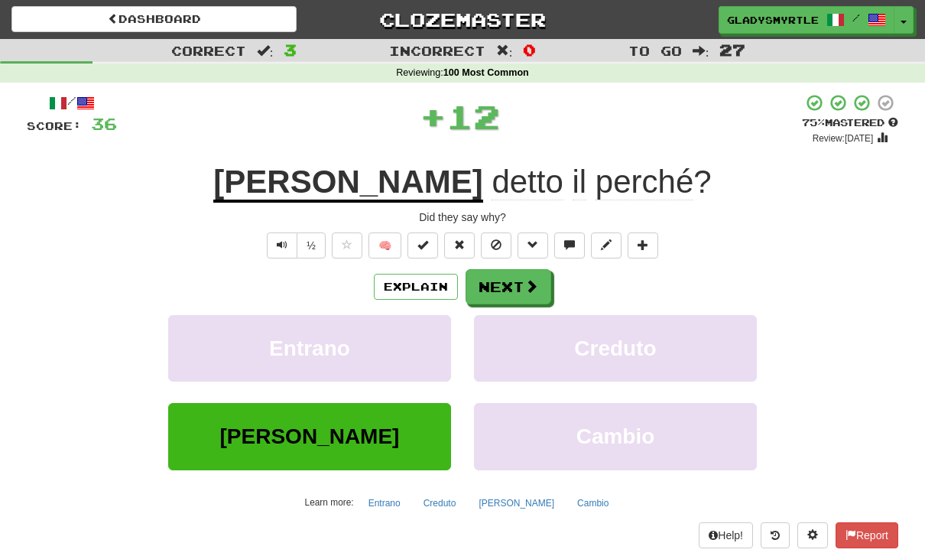
click at [505, 286] on button "Next" at bounding box center [509, 286] width 86 height 35
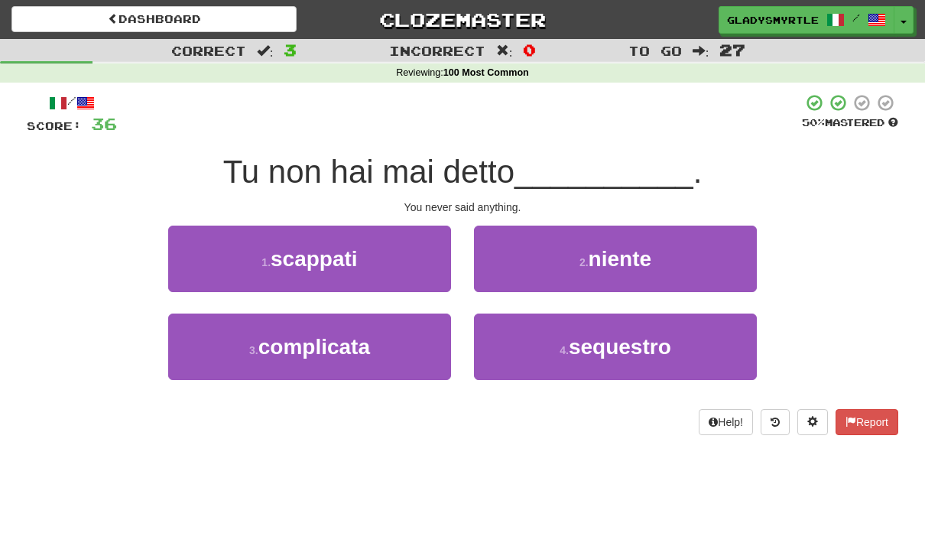
click at [644, 252] on span "niente" at bounding box center [620, 259] width 63 height 24
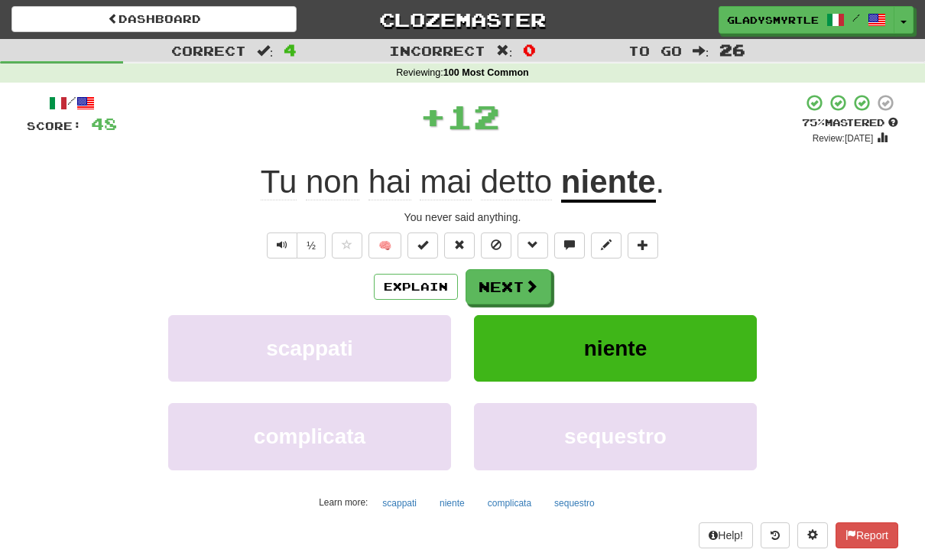
click at [511, 278] on button "Next" at bounding box center [509, 286] width 86 height 35
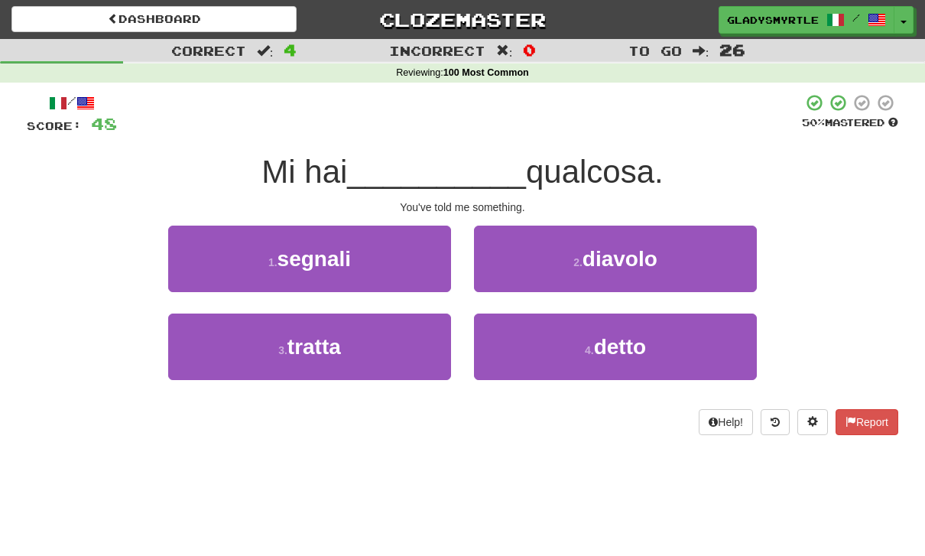
click at [639, 341] on span "detto" at bounding box center [620, 347] width 52 height 24
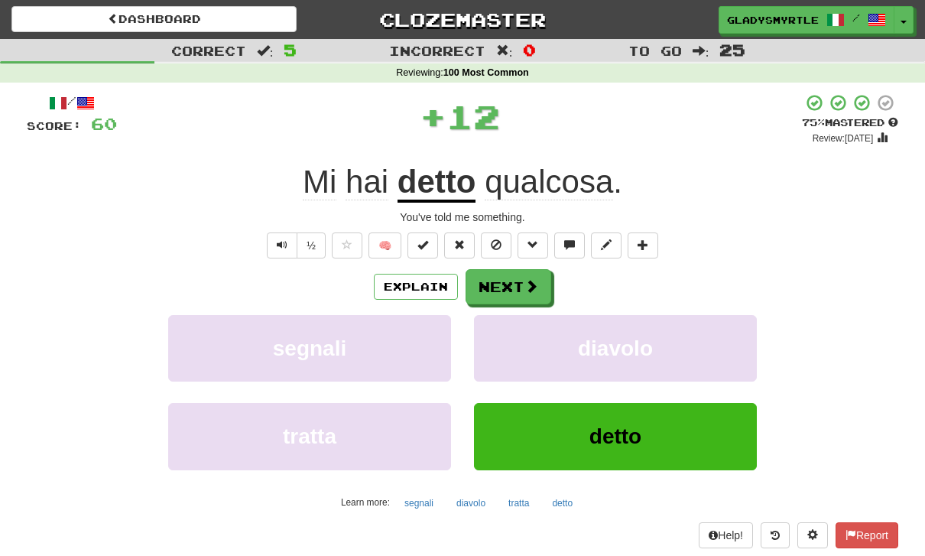
click at [503, 281] on button "Next" at bounding box center [509, 286] width 86 height 35
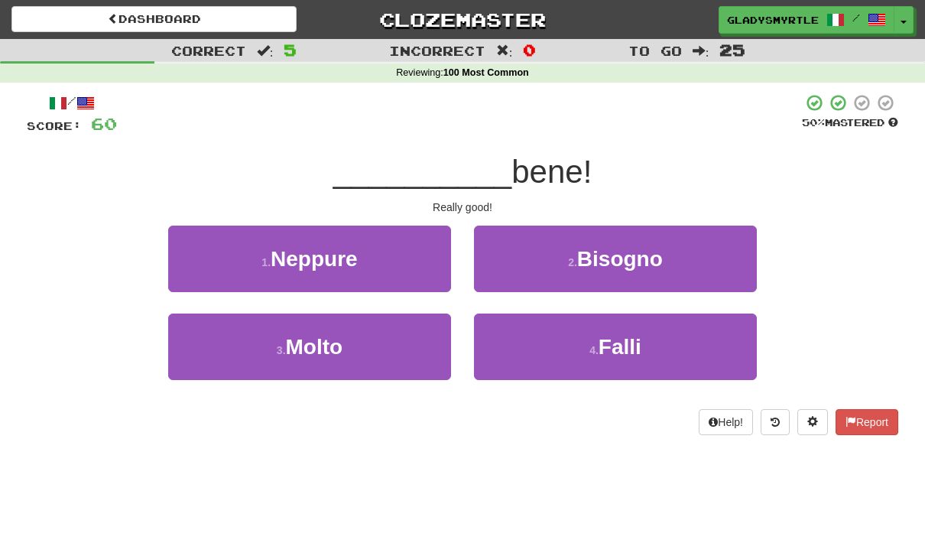
click at [302, 350] on span "Molto" at bounding box center [314, 347] width 57 height 24
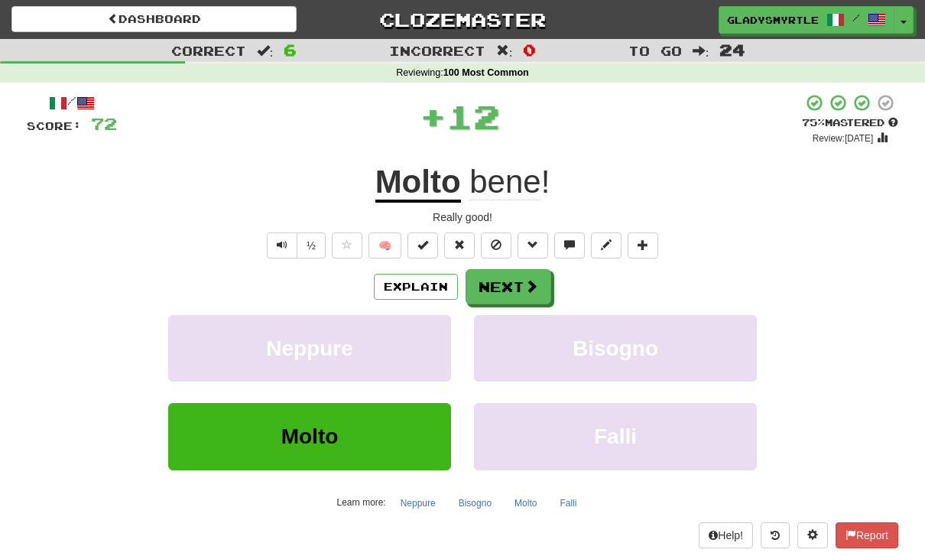
click at [506, 286] on button "Next" at bounding box center [509, 286] width 86 height 35
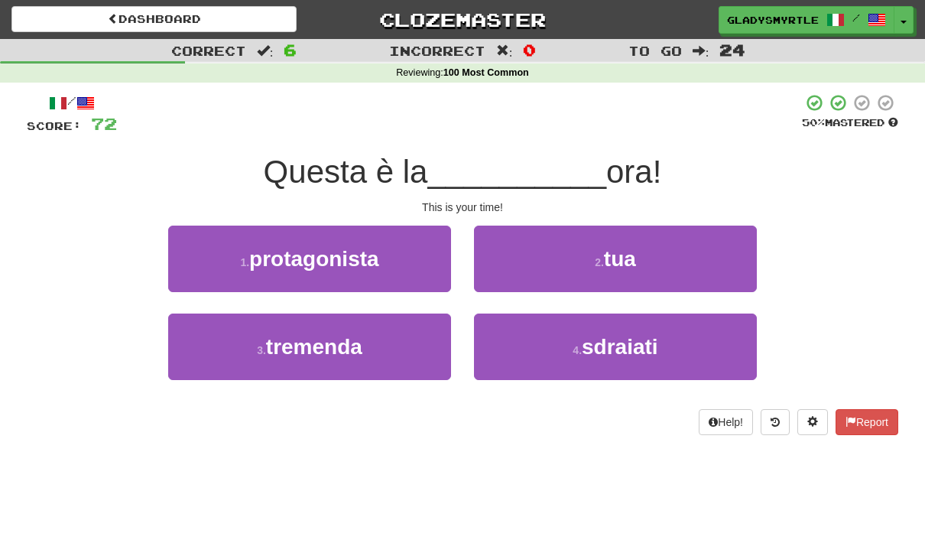
click at [641, 254] on button "2 . tua" at bounding box center [615, 259] width 283 height 67
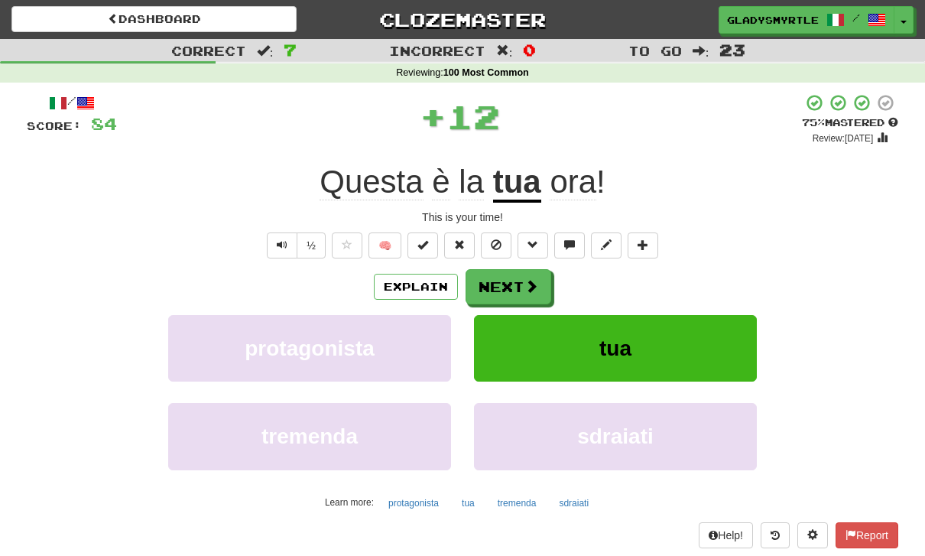
click at [510, 281] on button "Next" at bounding box center [509, 286] width 86 height 35
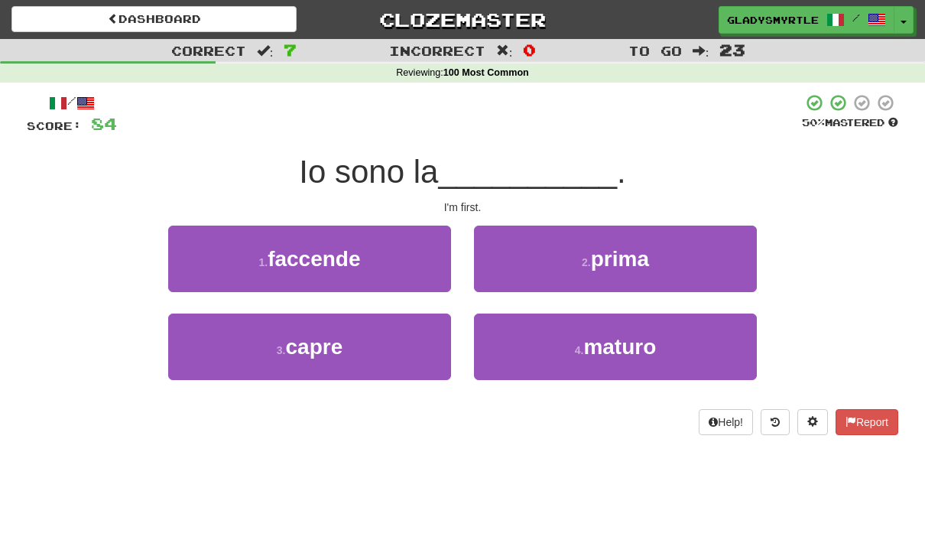
click at [641, 248] on span "prima" at bounding box center [620, 259] width 58 height 24
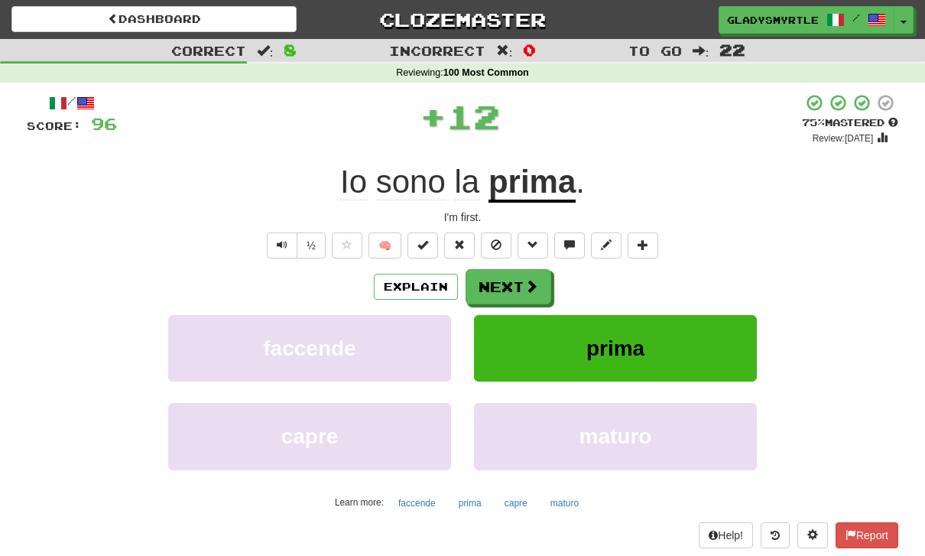
click at [504, 287] on button "Next" at bounding box center [509, 286] width 86 height 35
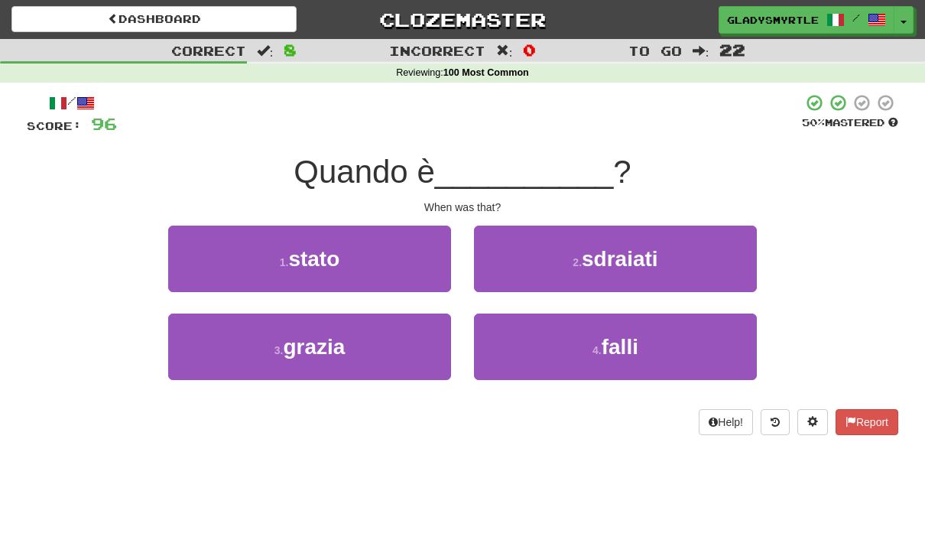
click at [309, 265] on span "stato" at bounding box center [313, 259] width 51 height 24
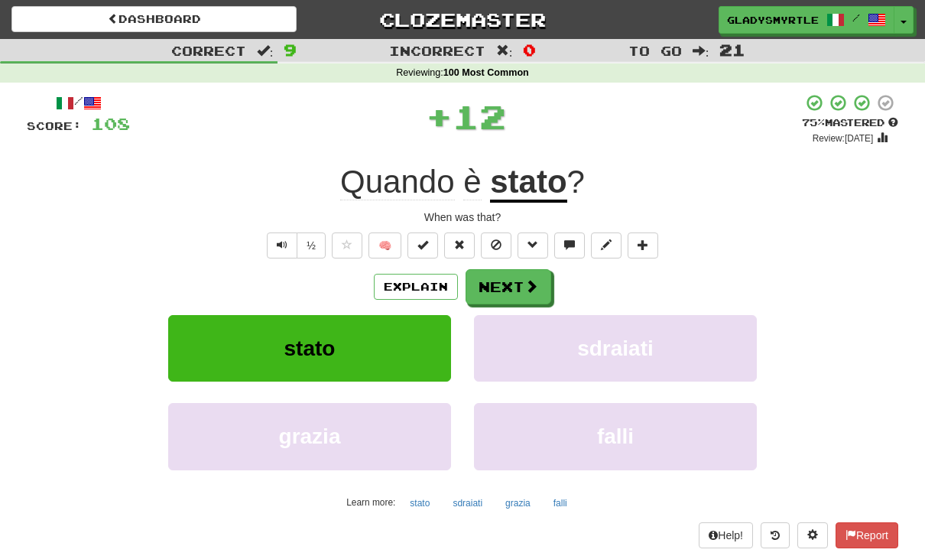
click at [501, 284] on button "Next" at bounding box center [509, 286] width 86 height 35
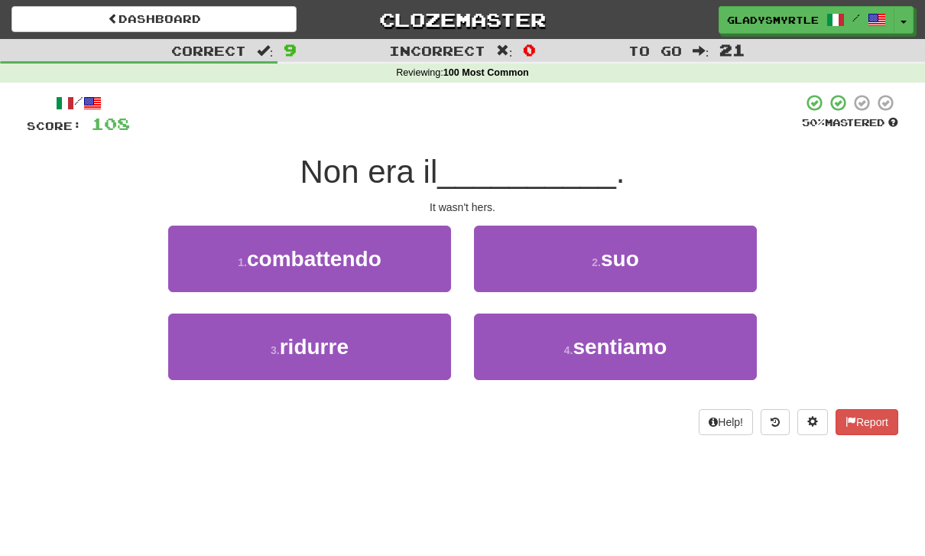
click at [623, 261] on span "suo" at bounding box center [620, 259] width 38 height 24
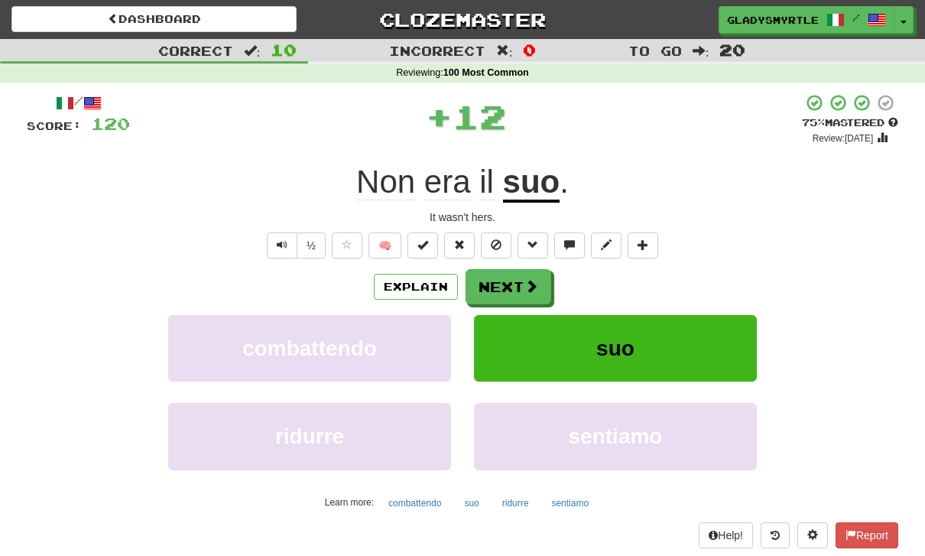
click at [501, 281] on button "Next" at bounding box center [509, 286] width 86 height 35
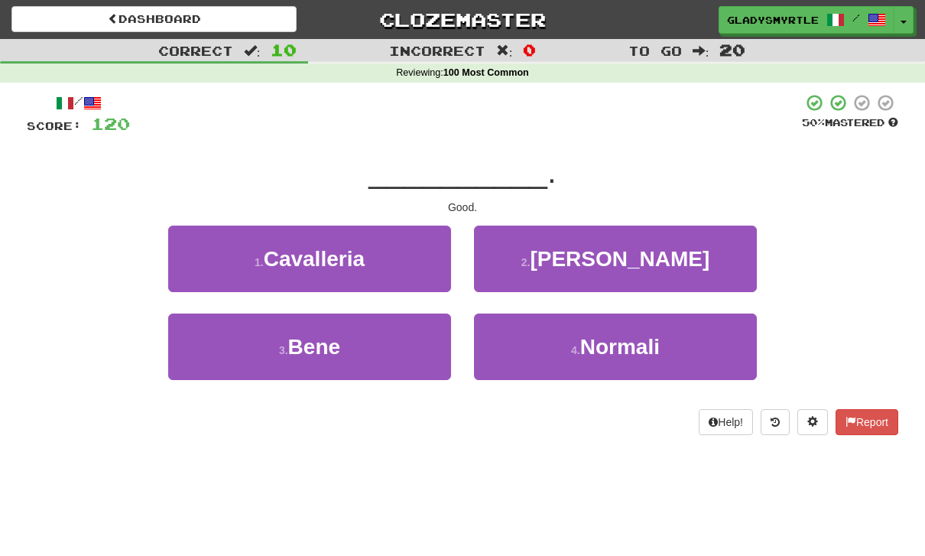
click at [310, 349] on span "Bene" at bounding box center [314, 347] width 52 height 24
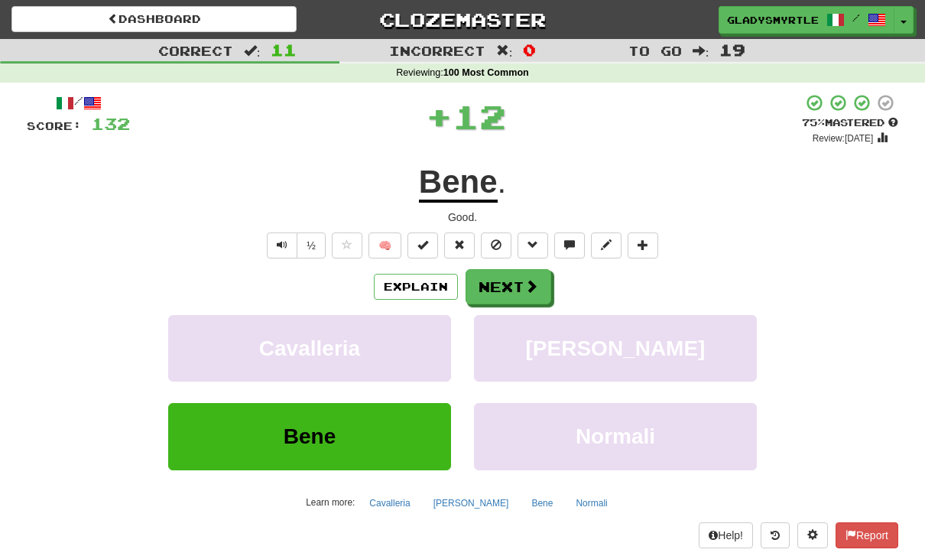
click at [510, 287] on button "Next" at bounding box center [509, 286] width 86 height 35
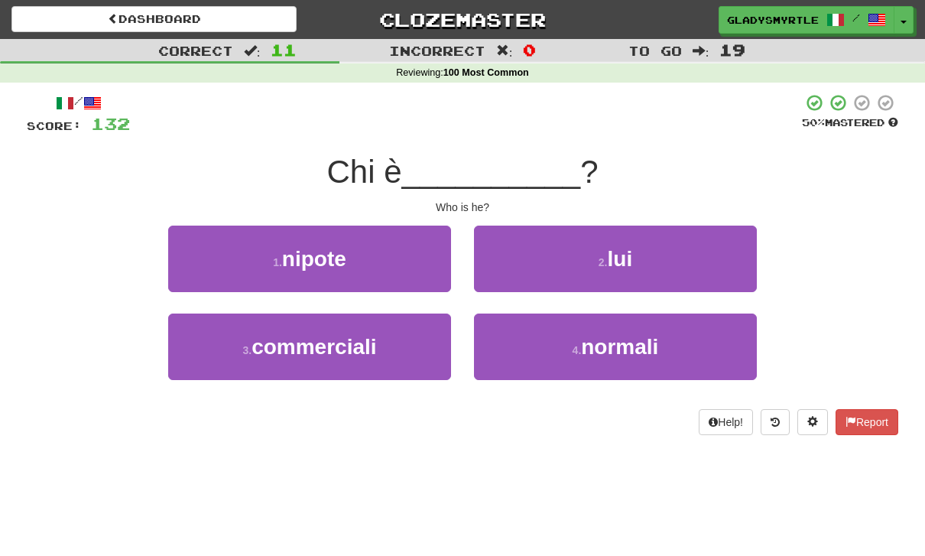
click at [631, 262] on span "lui" at bounding box center [620, 259] width 25 height 24
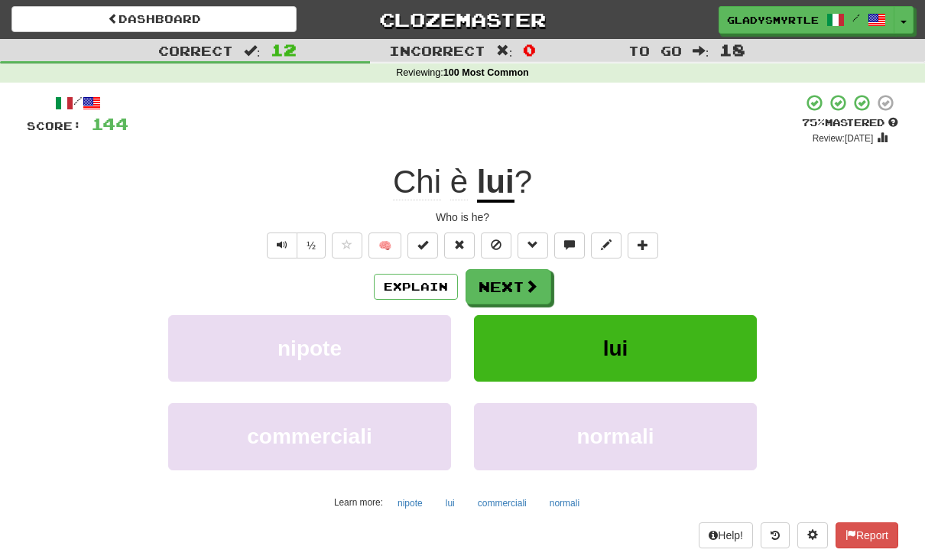
click at [497, 281] on button "Next" at bounding box center [509, 286] width 86 height 35
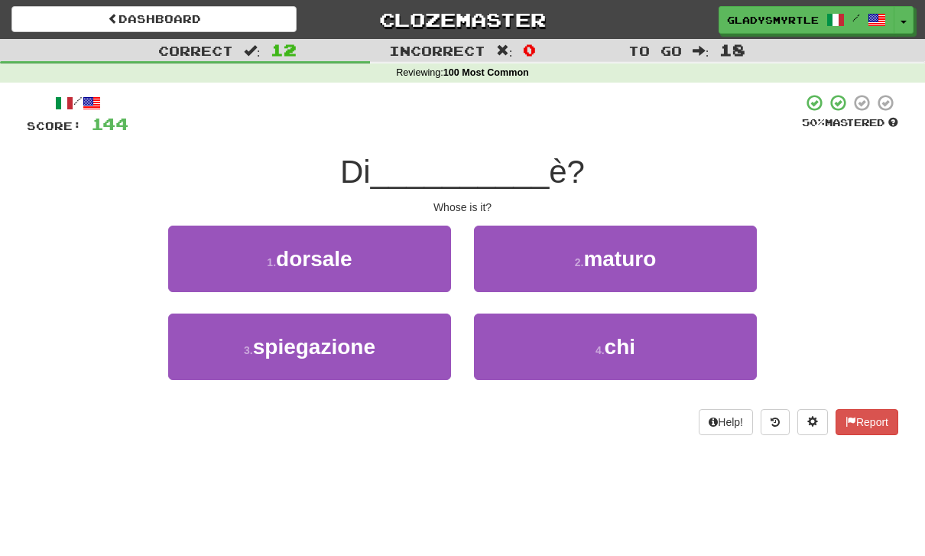
click at [634, 339] on span "chi" at bounding box center [620, 347] width 31 height 24
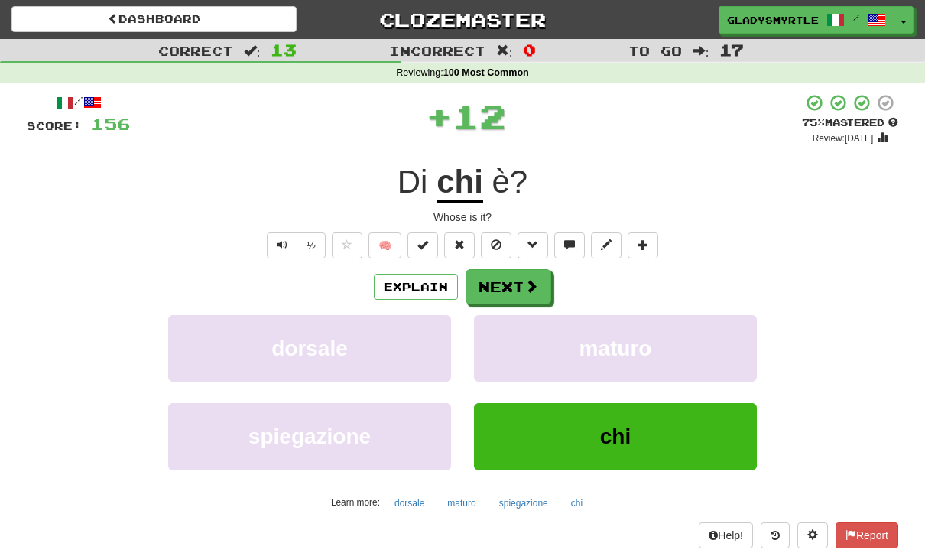
click at [509, 287] on button "Next" at bounding box center [509, 286] width 86 height 35
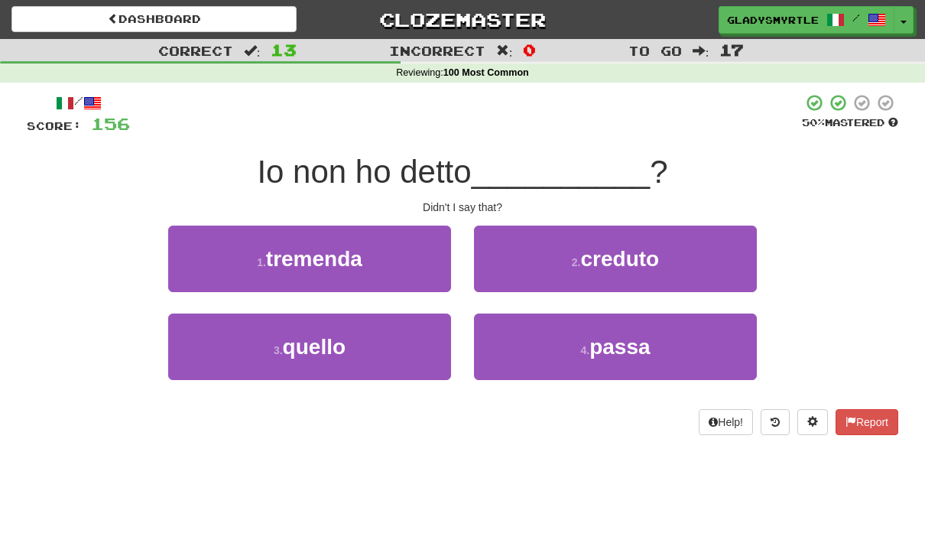
click at [318, 346] on span "quello" at bounding box center [314, 347] width 63 height 24
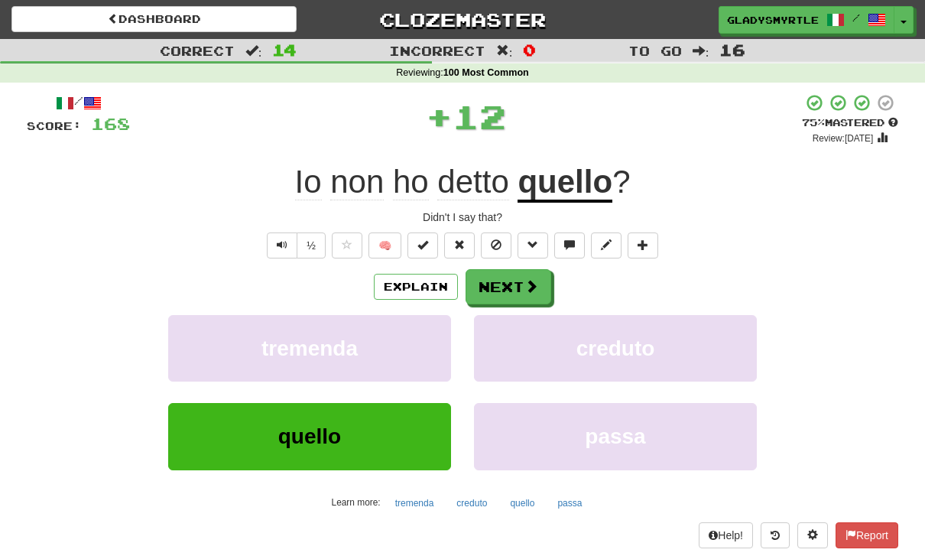
click at [505, 283] on button "Next" at bounding box center [509, 286] width 86 height 35
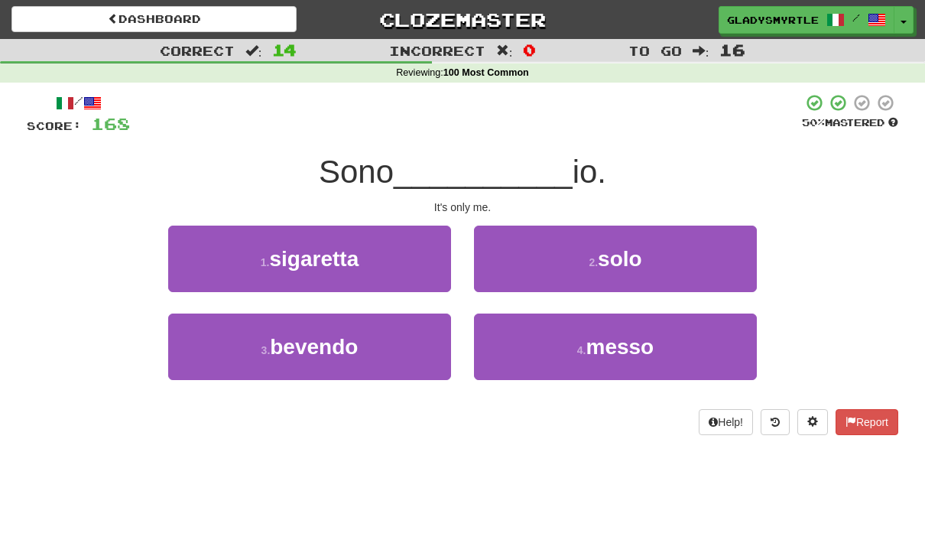
click at [648, 242] on button "2 . solo" at bounding box center [615, 259] width 283 height 67
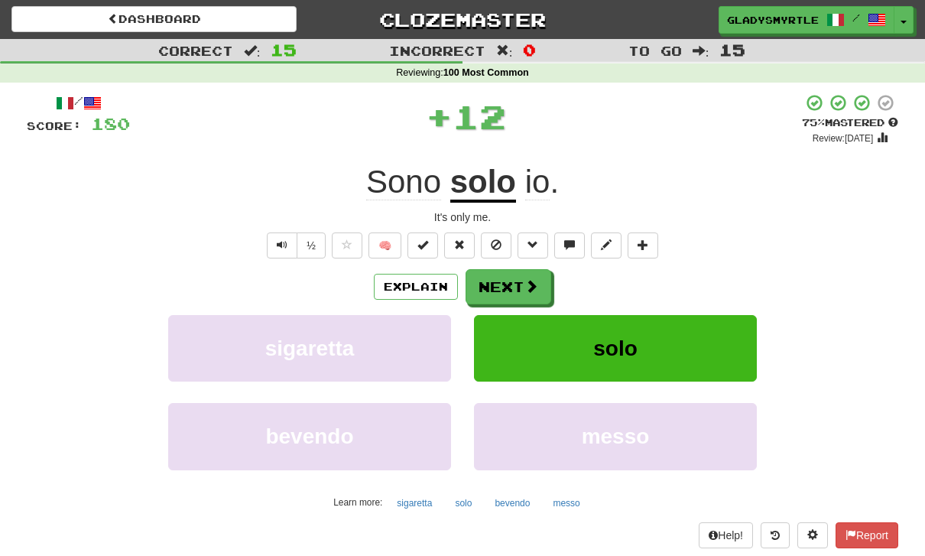
click at [505, 285] on button "Next" at bounding box center [509, 286] width 86 height 35
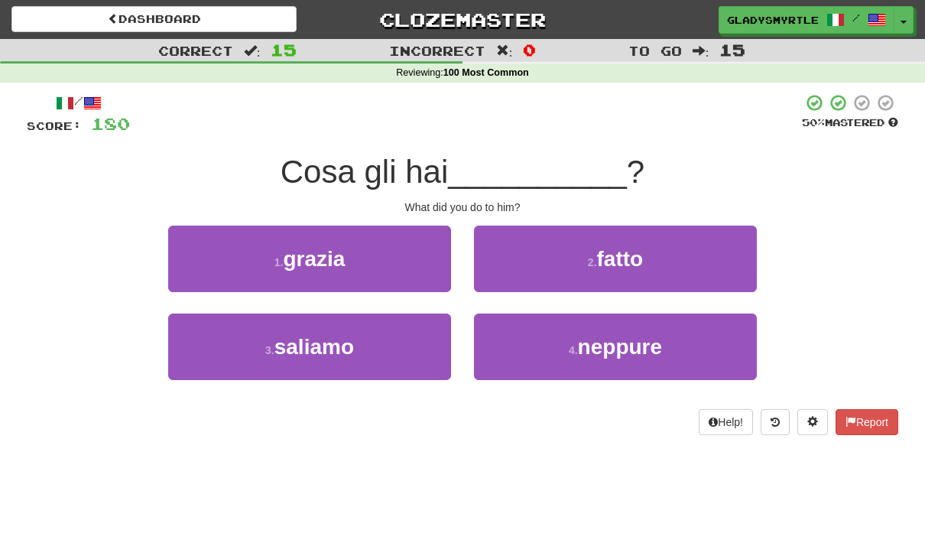
click at [633, 250] on span "fatto" at bounding box center [620, 259] width 47 height 24
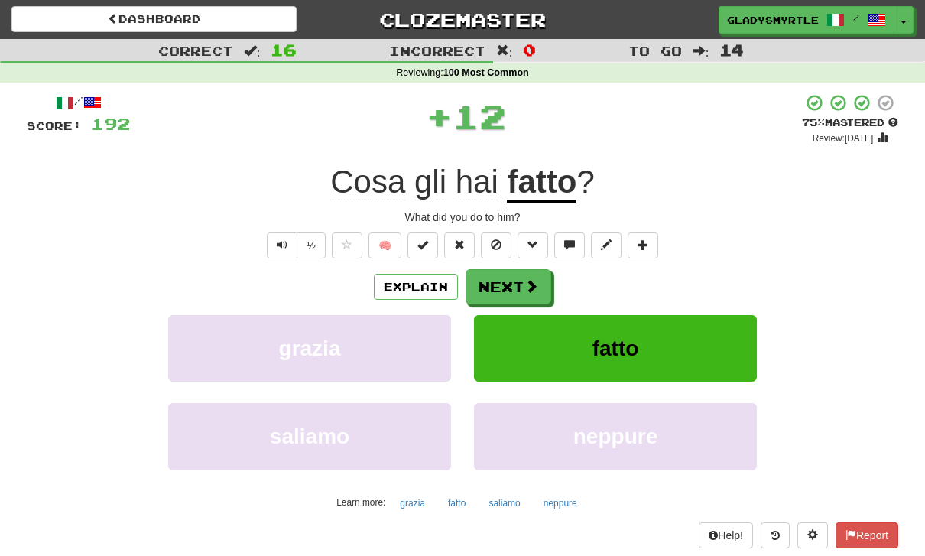
click at [501, 282] on button "Next" at bounding box center [509, 286] width 86 height 35
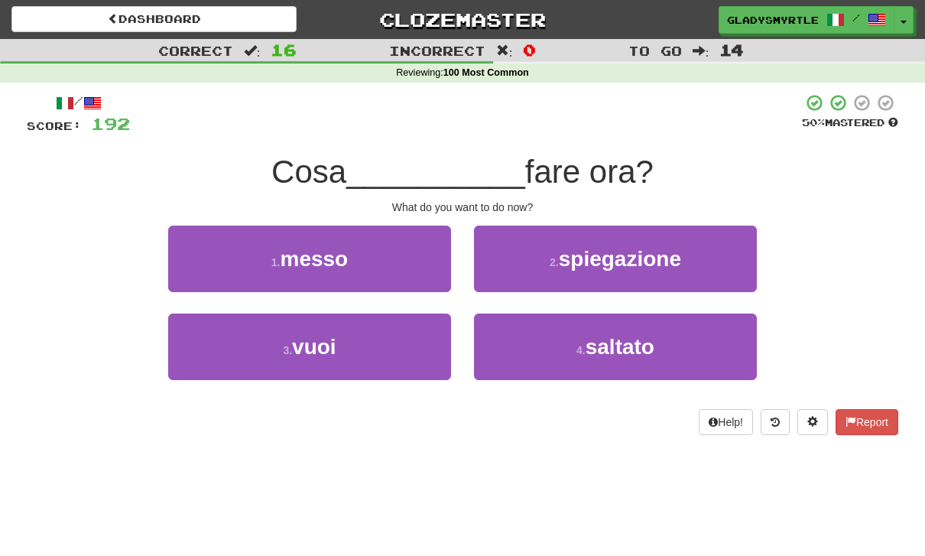
click at [336, 358] on button "3 . vuoi" at bounding box center [309, 346] width 283 height 67
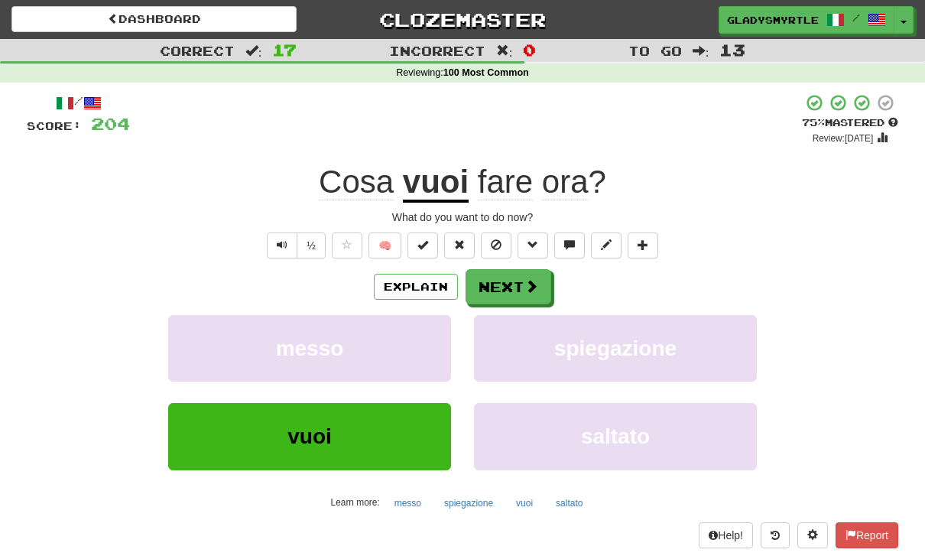
click at [499, 281] on button "Next" at bounding box center [509, 286] width 86 height 35
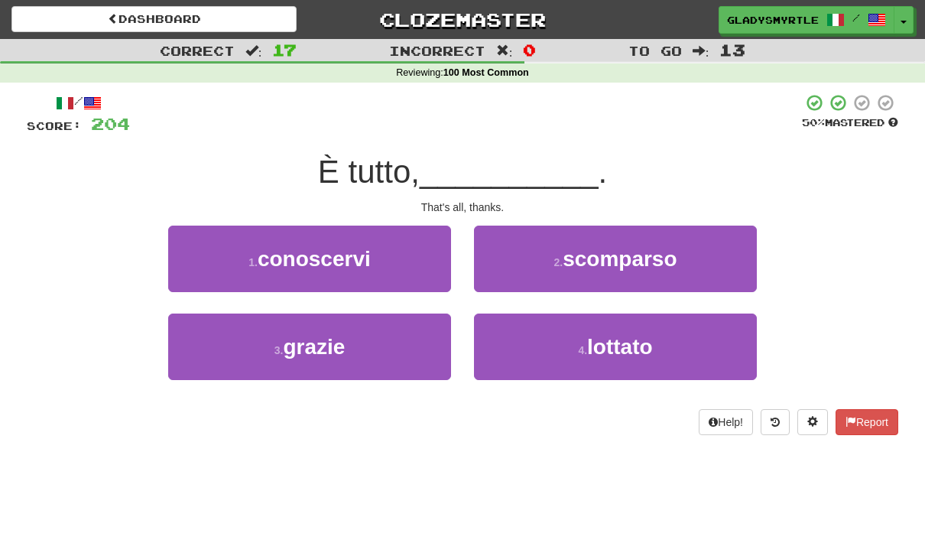
click at [316, 342] on span "grazie" at bounding box center [314, 347] width 62 height 24
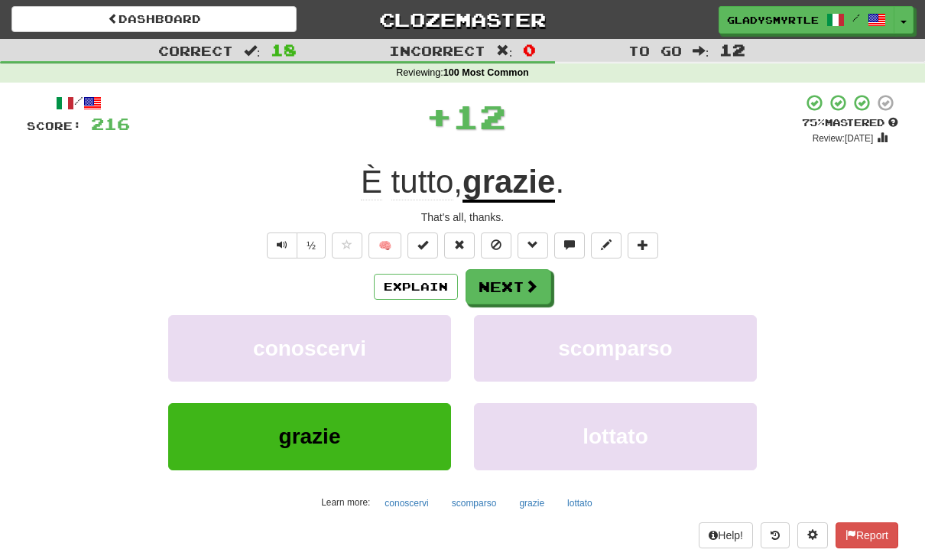
click at [503, 288] on button "Next" at bounding box center [509, 286] width 86 height 35
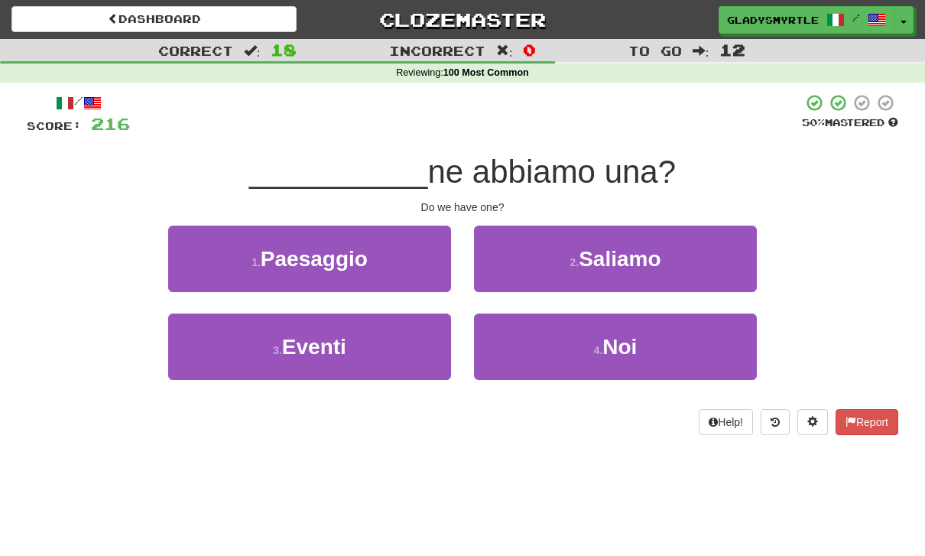
click at [628, 345] on span "Noi" at bounding box center [619, 347] width 34 height 24
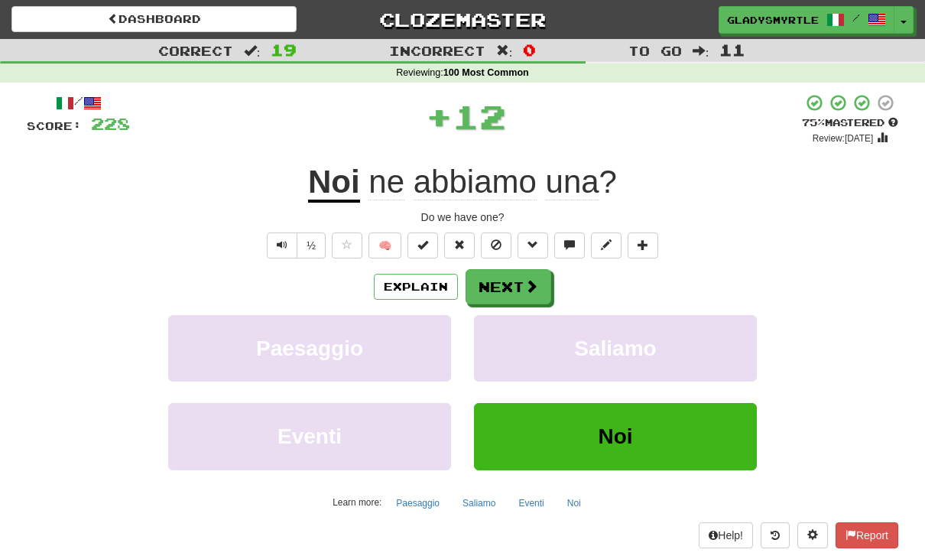
click at [505, 280] on button "Next" at bounding box center [509, 286] width 86 height 35
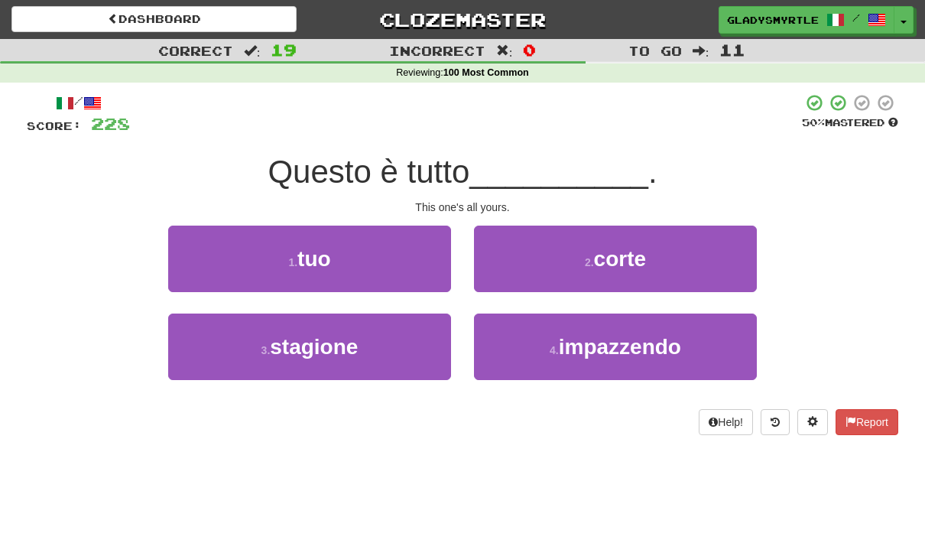
click at [306, 255] on span "tuo" at bounding box center [314, 259] width 34 height 24
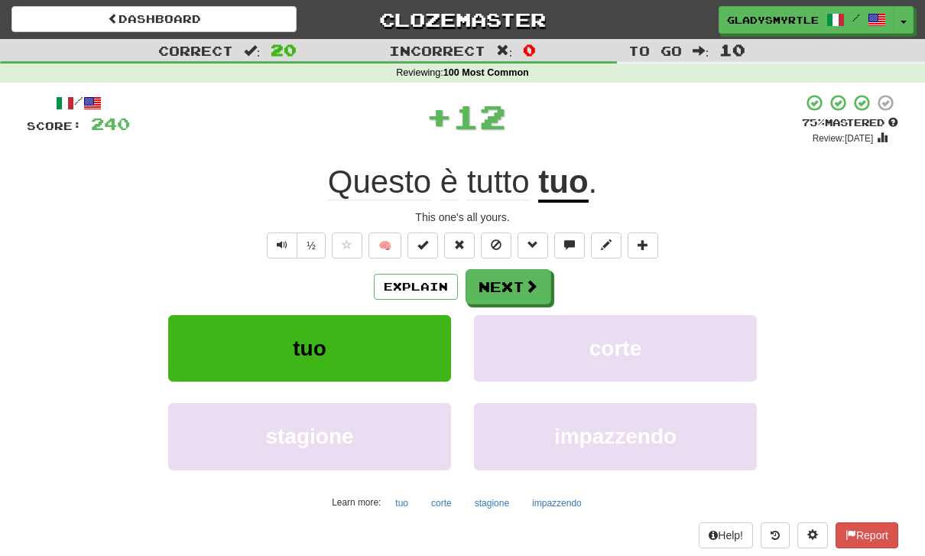
click at [505, 280] on button "Next" at bounding box center [509, 286] width 86 height 35
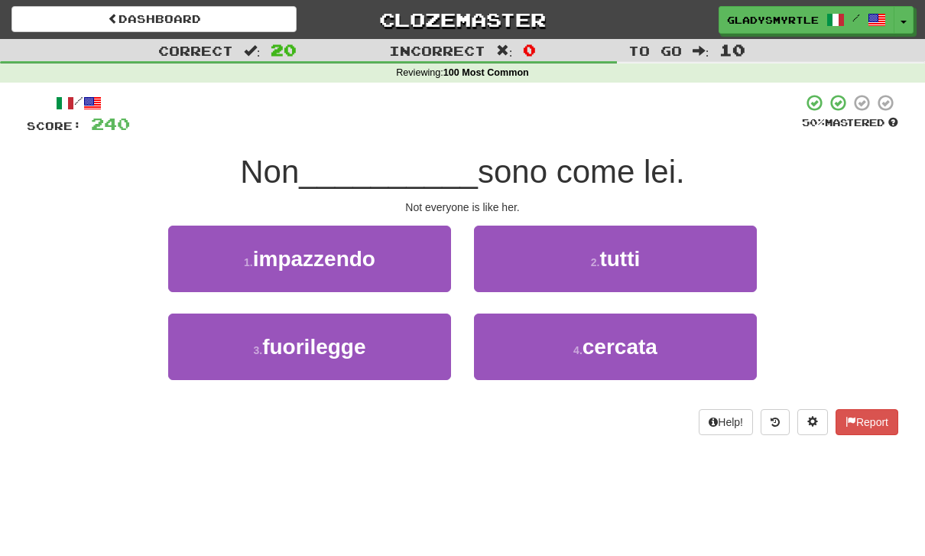
click at [640, 255] on span "tutti" at bounding box center [619, 259] width 41 height 24
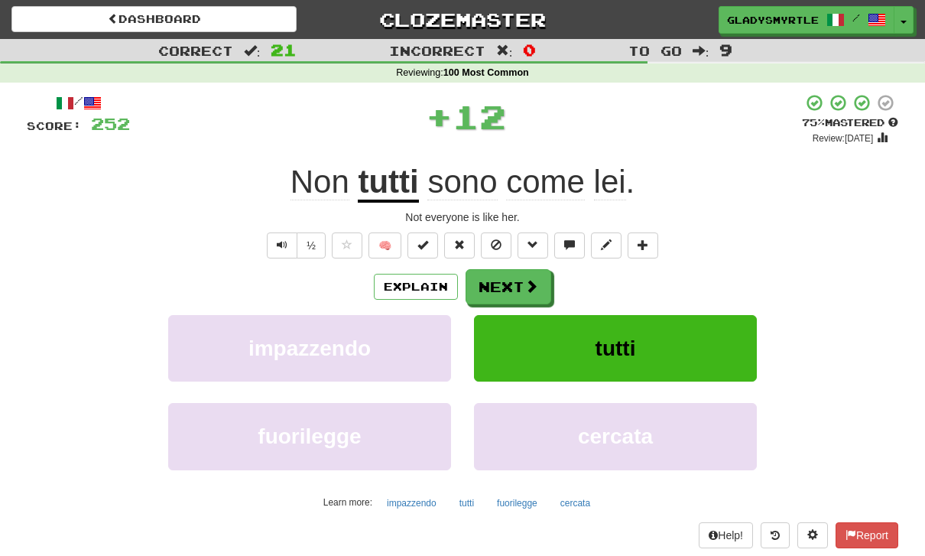
click at [505, 277] on button "Next" at bounding box center [509, 286] width 86 height 35
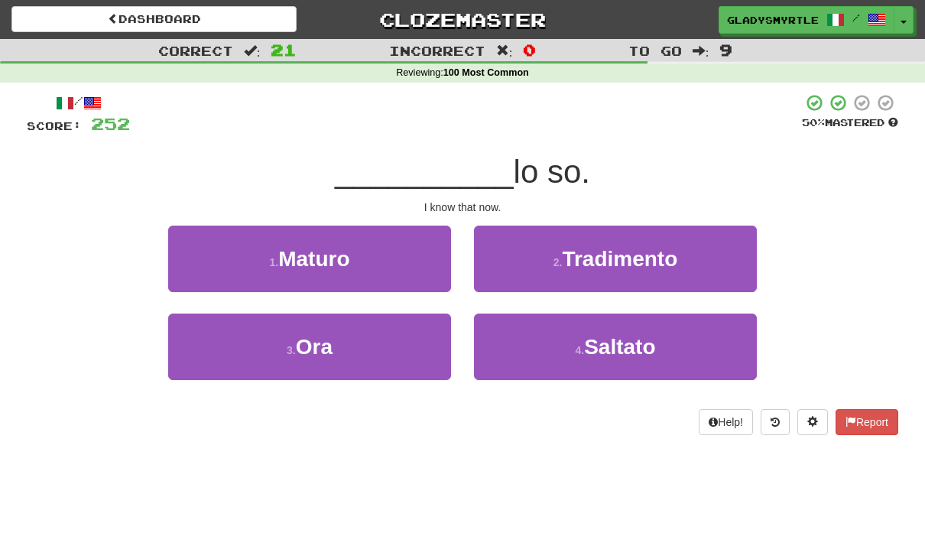
click at [312, 348] on span "Ora" at bounding box center [314, 347] width 37 height 24
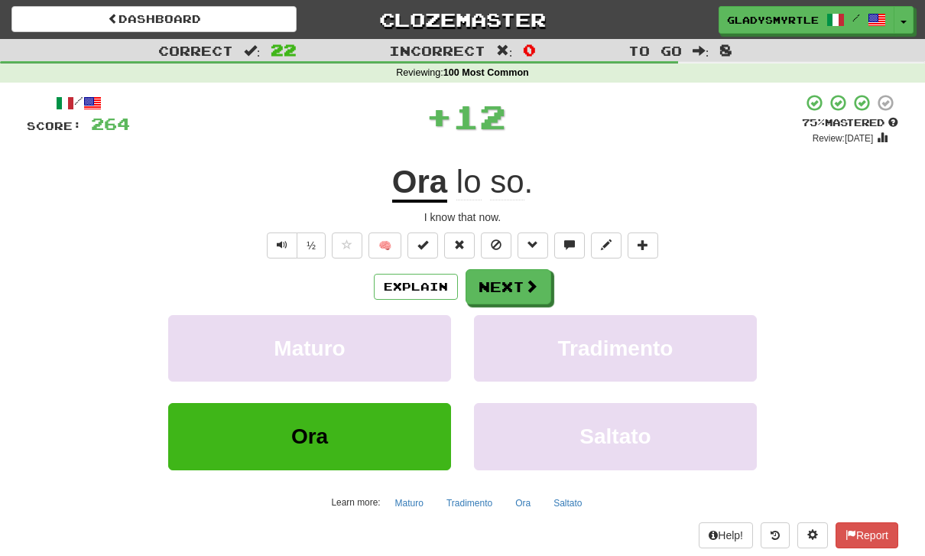
click at [511, 281] on button "Next" at bounding box center [509, 286] width 86 height 35
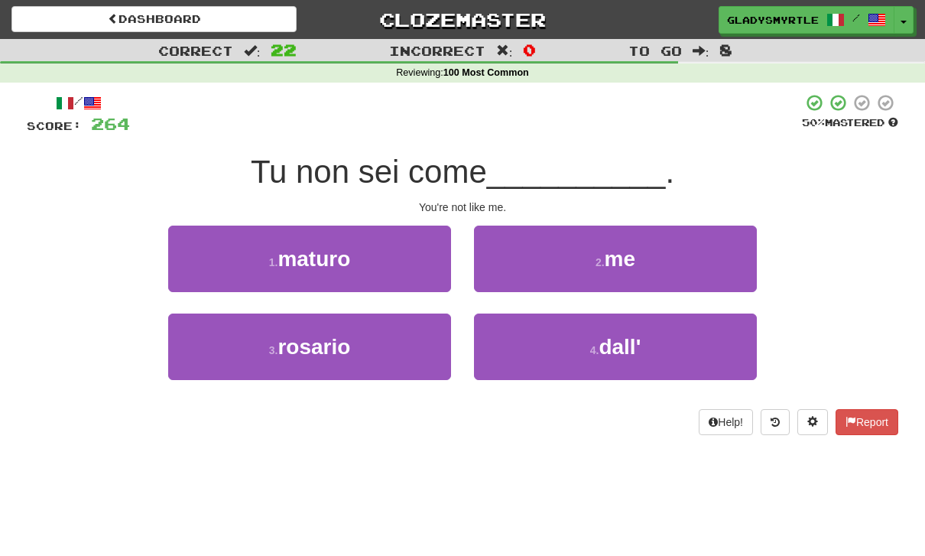
click at [627, 247] on span "me" at bounding box center [620, 259] width 31 height 24
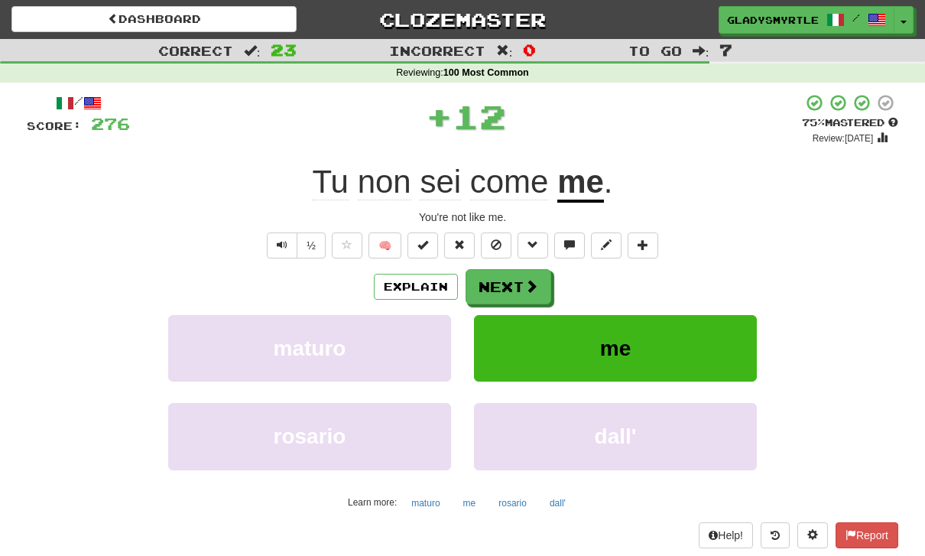
click at [508, 281] on button "Next" at bounding box center [509, 286] width 86 height 35
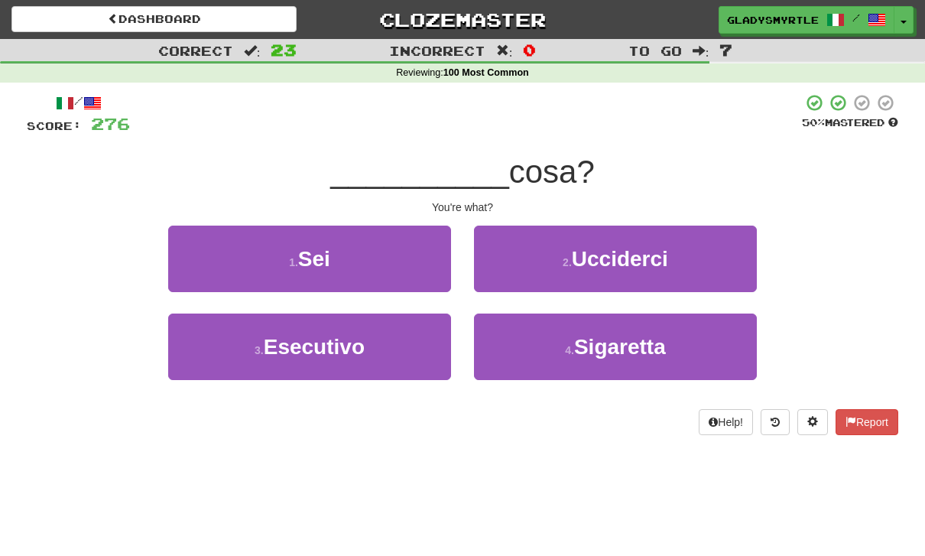
click at [323, 247] on span "Sei" at bounding box center [314, 259] width 32 height 24
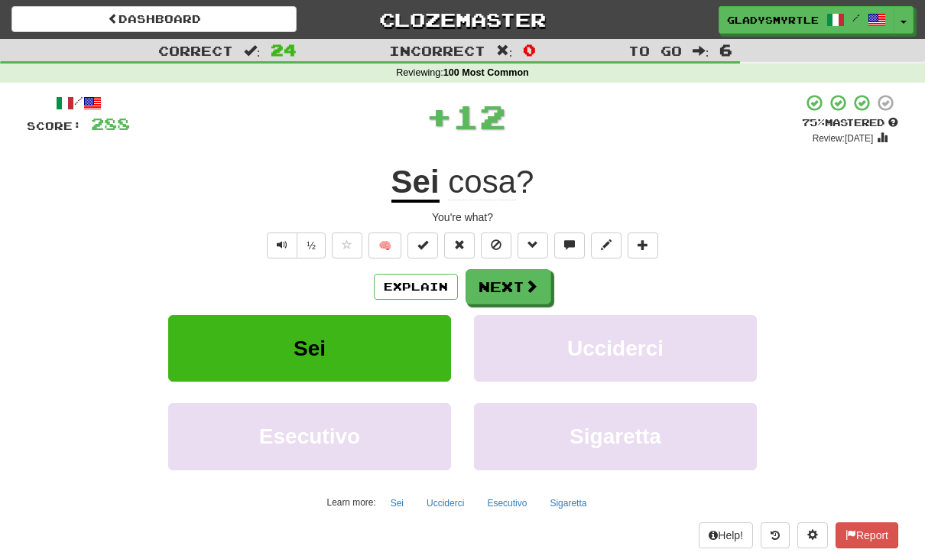
click at [503, 280] on button "Next" at bounding box center [509, 286] width 86 height 35
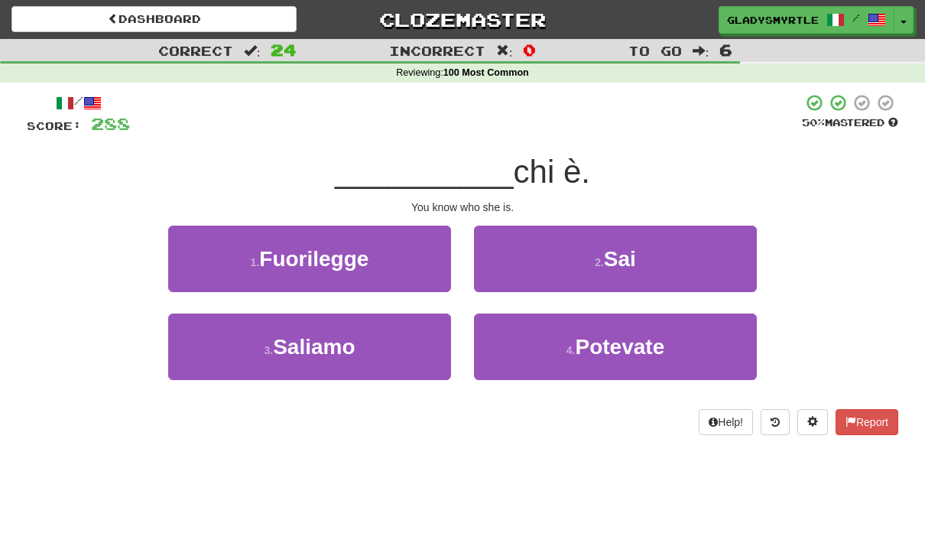
click at [641, 255] on button "2 . Sai" at bounding box center [615, 259] width 283 height 67
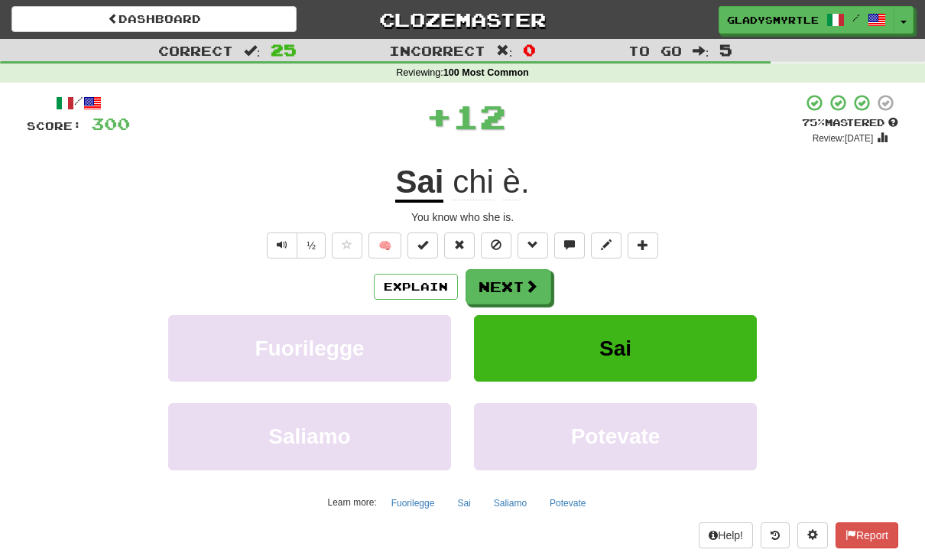
click at [511, 277] on button "Next" at bounding box center [509, 286] width 86 height 35
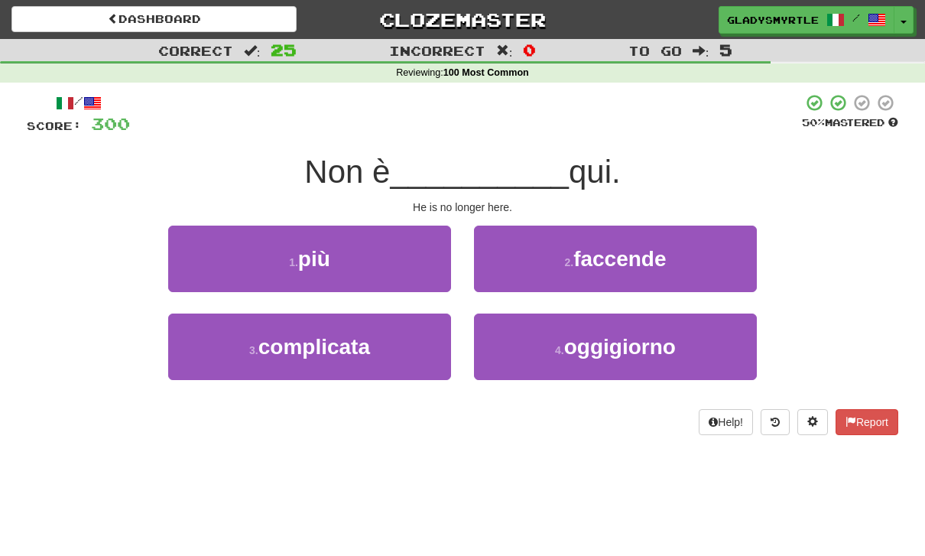
click at [333, 261] on button "1 . più" at bounding box center [309, 259] width 283 height 67
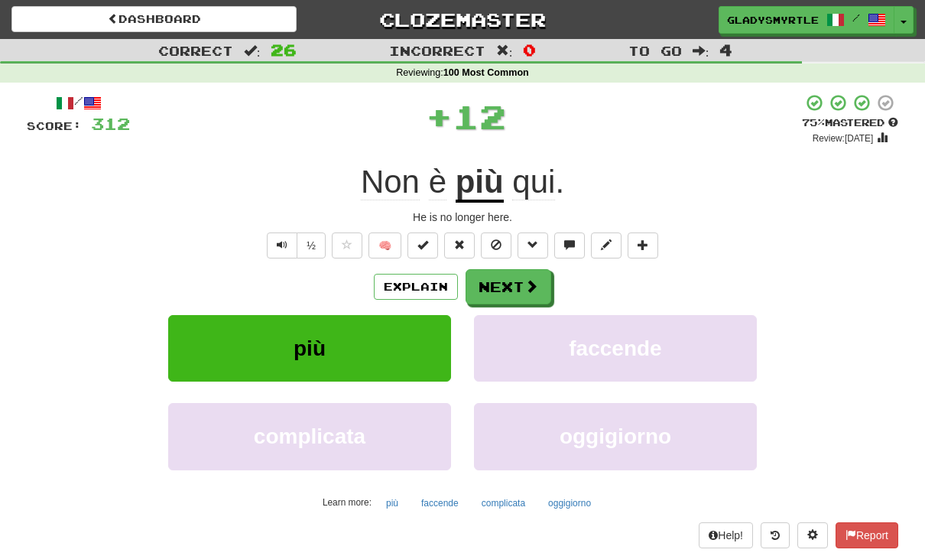
click at [505, 280] on button "Next" at bounding box center [509, 286] width 86 height 35
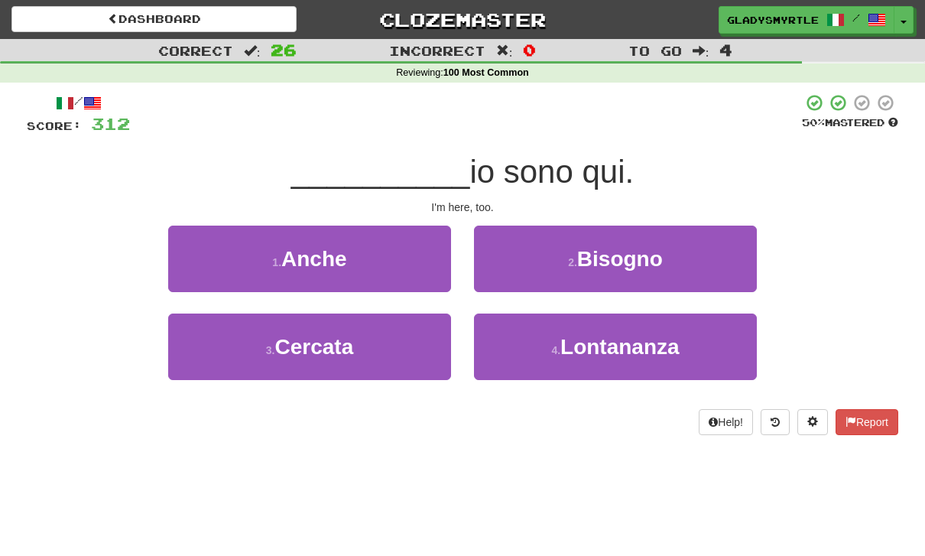
click at [325, 250] on span "Anche" at bounding box center [314, 259] width 66 height 24
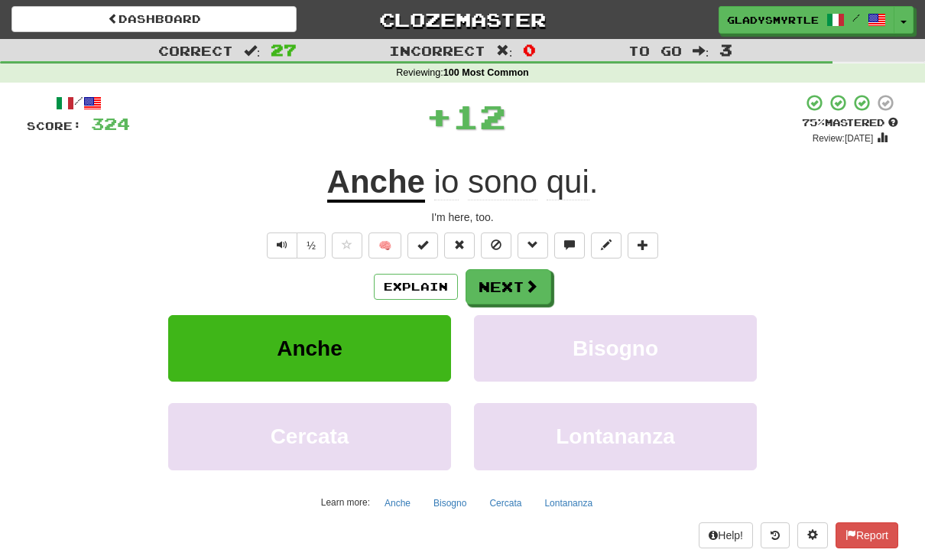
click at [515, 281] on button "Next" at bounding box center [509, 286] width 86 height 35
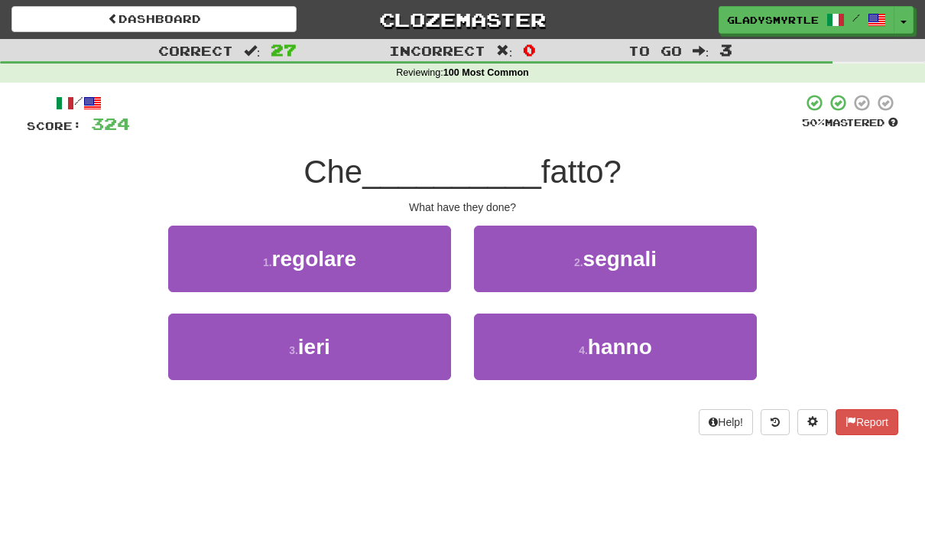
click at [636, 339] on span "hanno" at bounding box center [620, 347] width 64 height 24
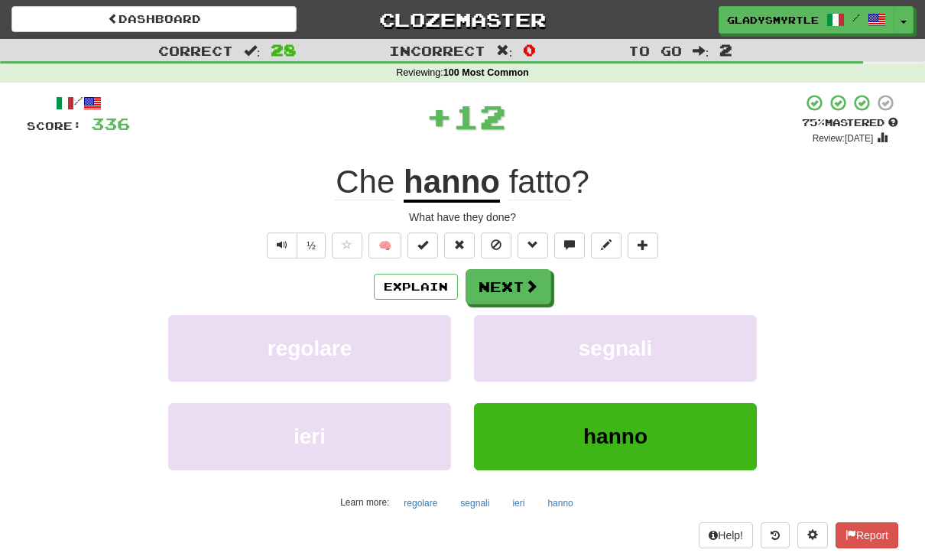
click at [508, 277] on button "Next" at bounding box center [509, 286] width 86 height 35
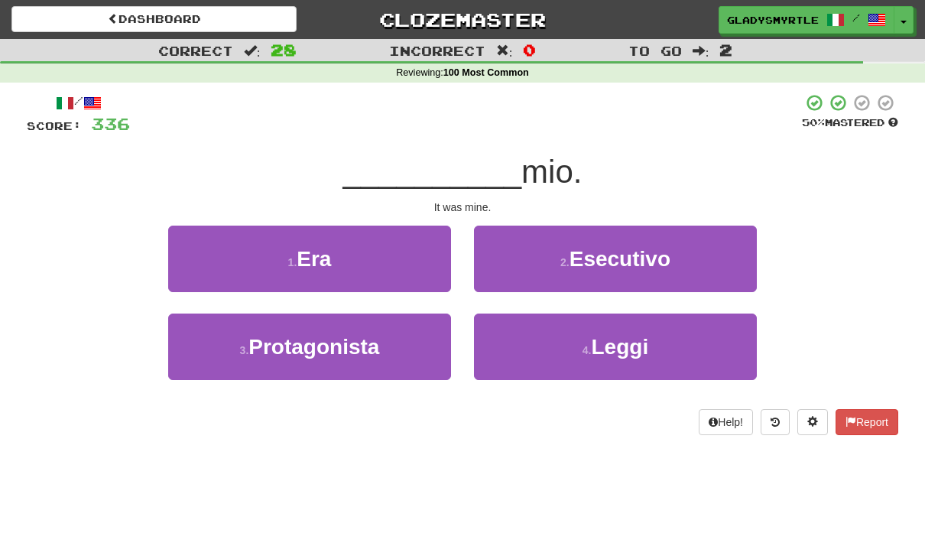
click at [321, 252] on span "Era" at bounding box center [314, 259] width 34 height 24
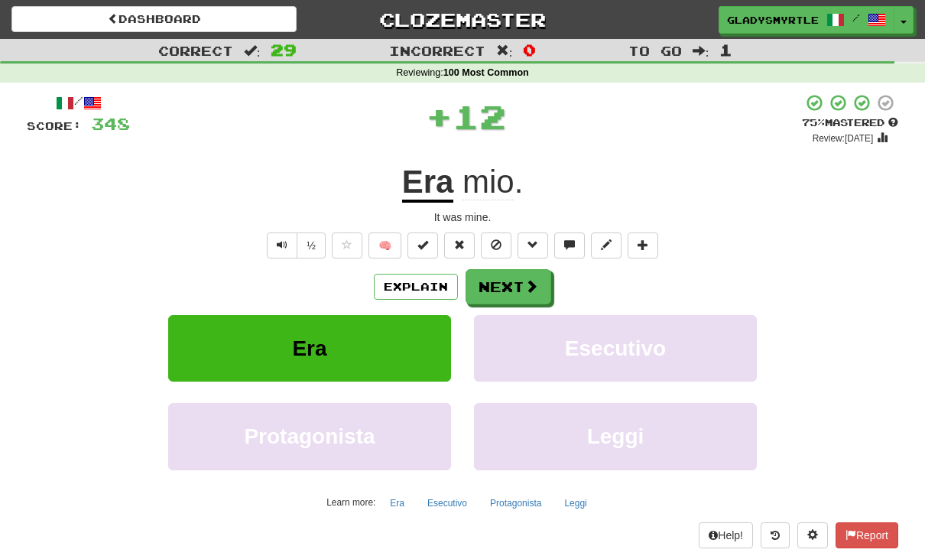
click at [509, 282] on button "Next" at bounding box center [509, 286] width 86 height 35
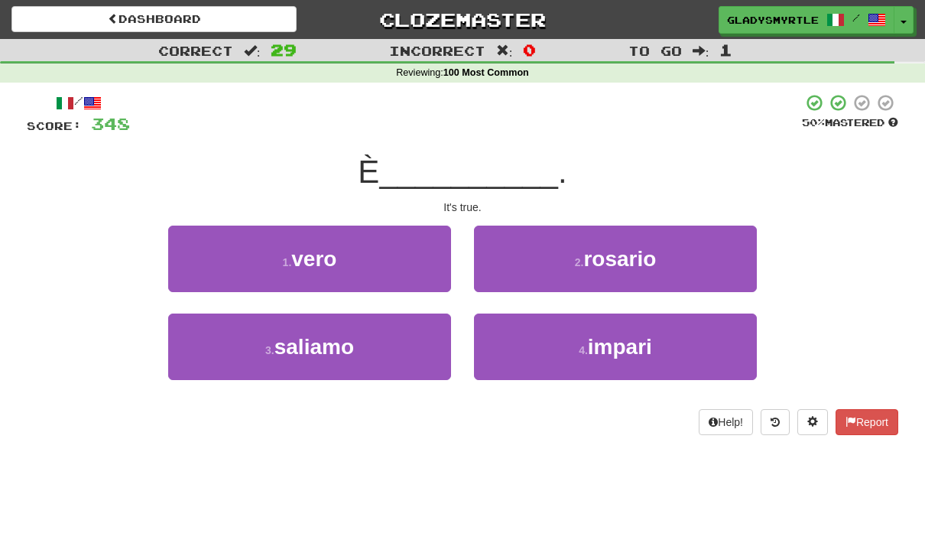
click at [317, 250] on span "vero" at bounding box center [313, 259] width 45 height 24
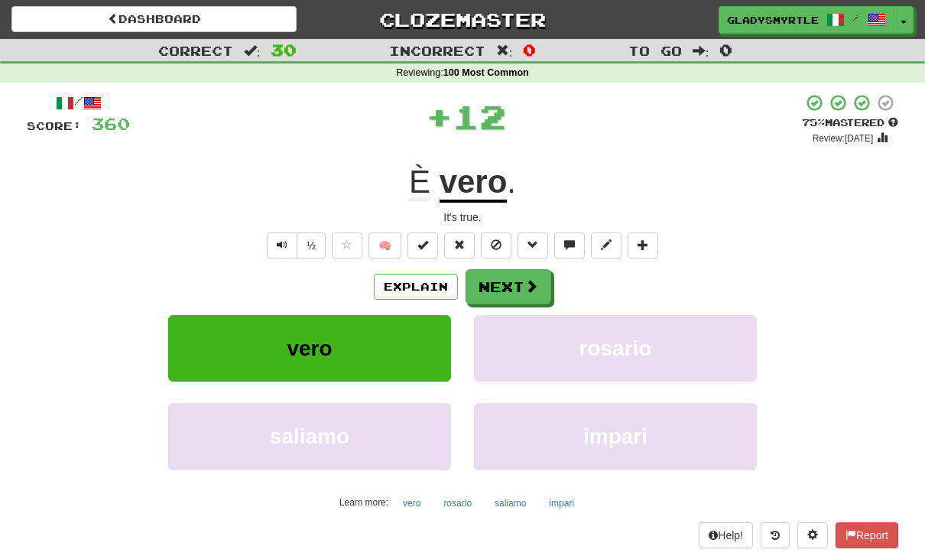
click at [501, 284] on button "Next" at bounding box center [509, 286] width 86 height 35
